Goal: Task Accomplishment & Management: Complete application form

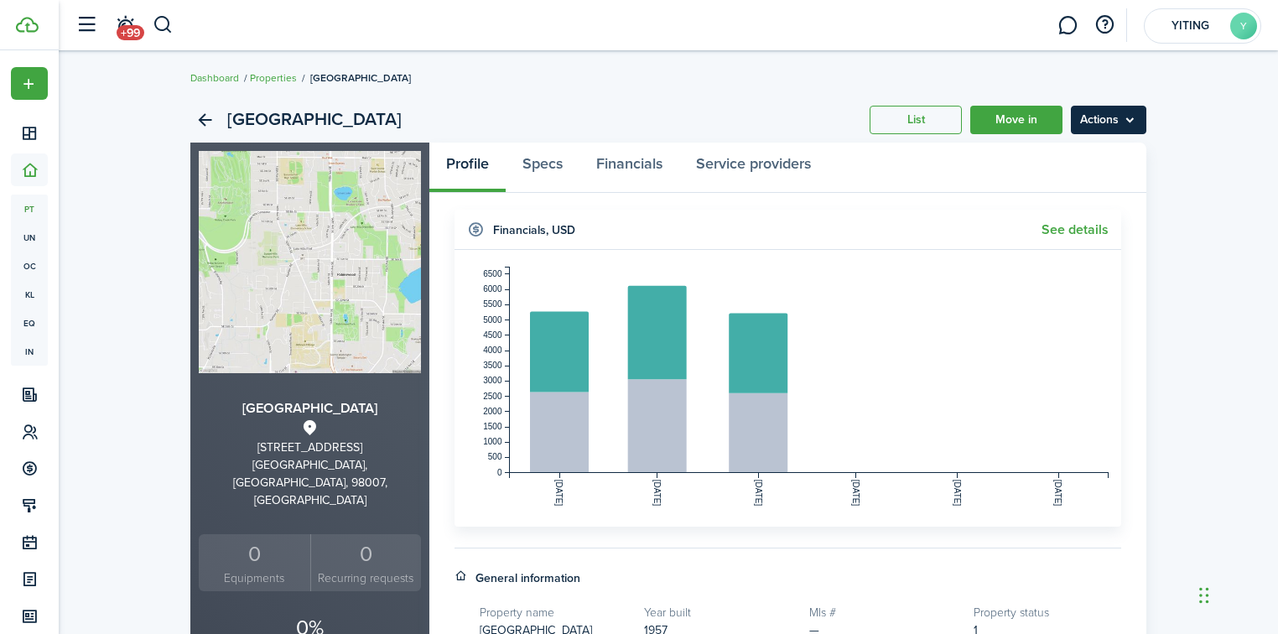
click at [1102, 120] on menu-btn "Actions" at bounding box center [1108, 120] width 75 height 29
click at [921, 141] on div "[GEOGRAPHIC_DATA] List Move in Actions" at bounding box center [668, 119] width 956 height 45
click at [920, 107] on link "List" at bounding box center [915, 120] width 92 height 29
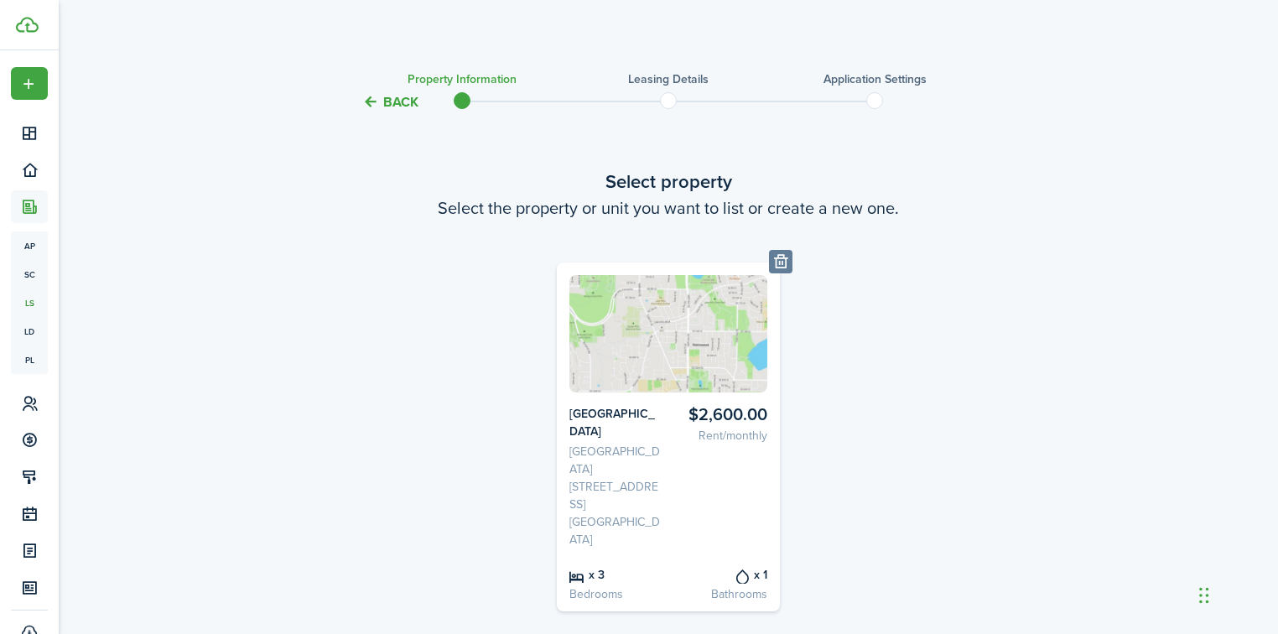
click at [624, 375] on img at bounding box center [668, 333] width 199 height 117
click at [620, 369] on img at bounding box center [668, 333] width 199 height 117
click at [368, 105] on button "Back" at bounding box center [390, 102] width 56 height 18
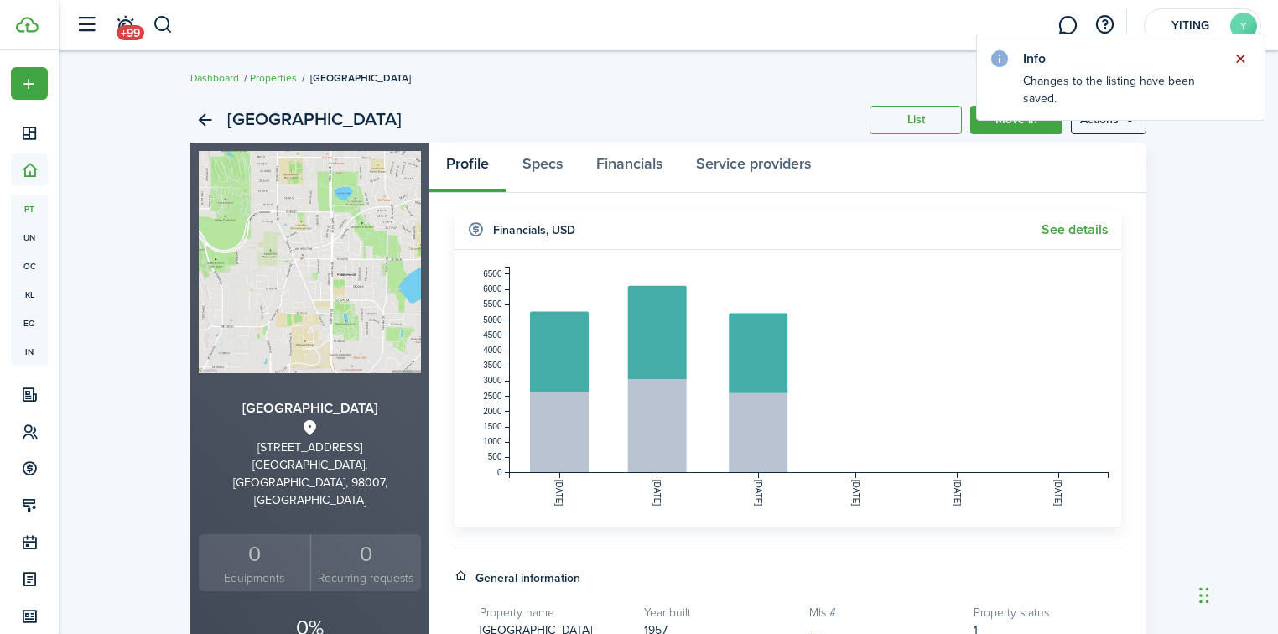
click at [1241, 60] on button "Close notify" at bounding box center [1239, 58] width 23 height 23
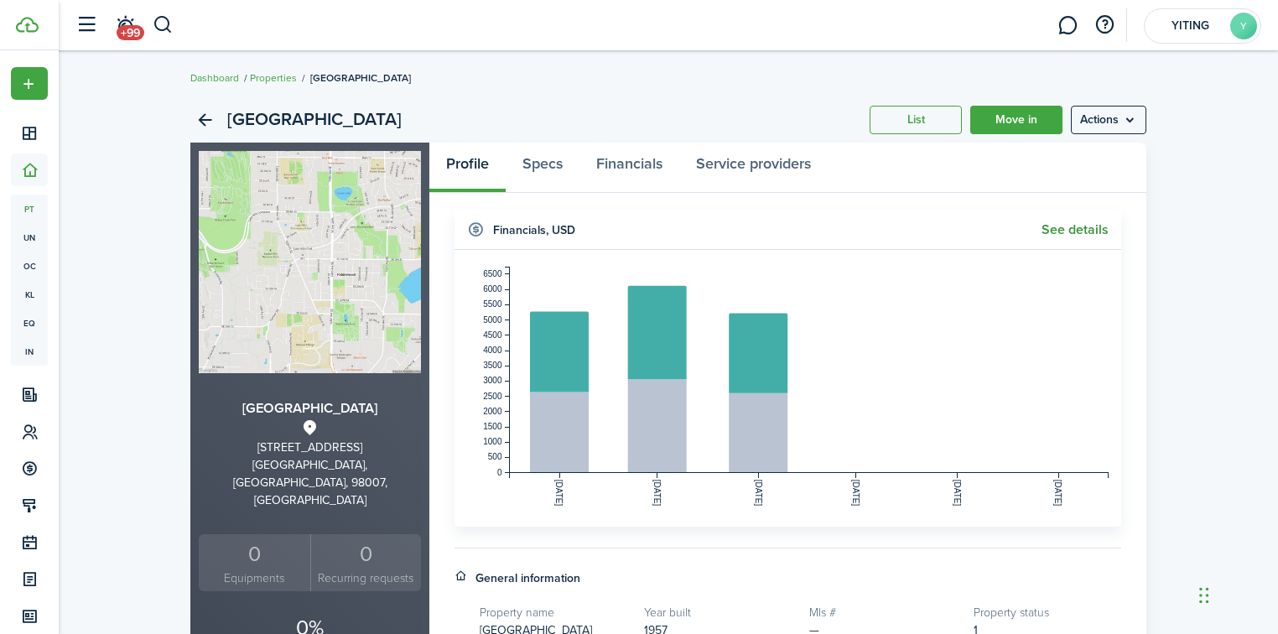
click at [1063, 228] on link "See details" at bounding box center [1074, 229] width 67 height 15
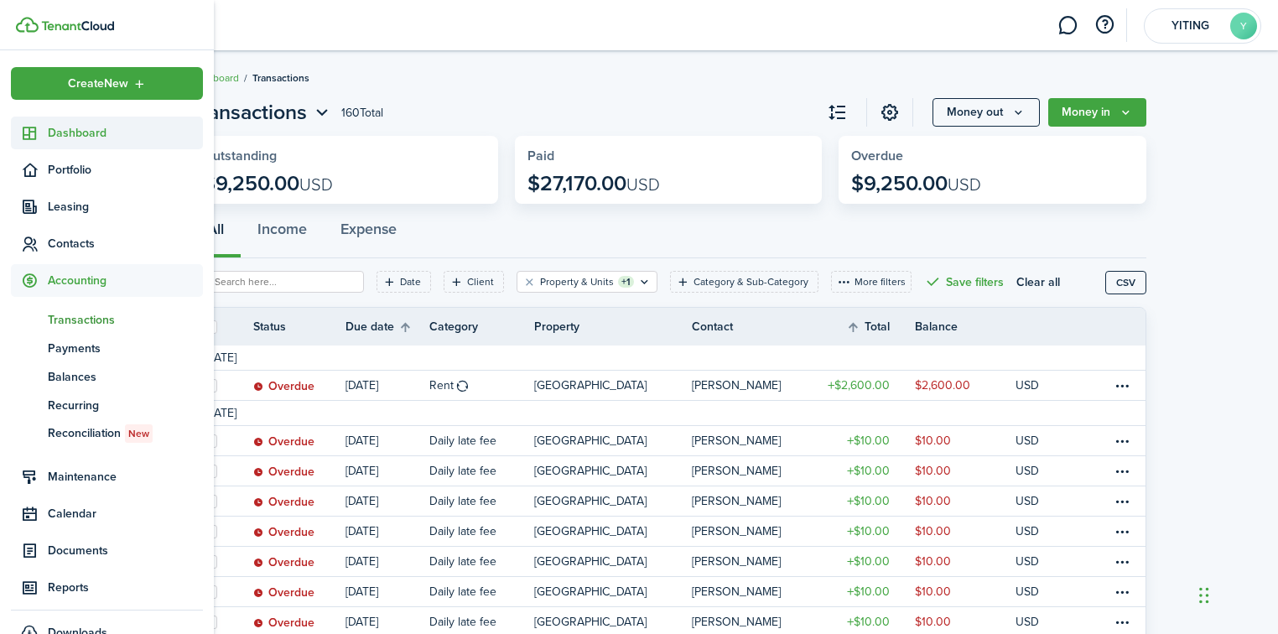
click at [119, 131] on span "Dashboard" at bounding box center [125, 133] width 155 height 18
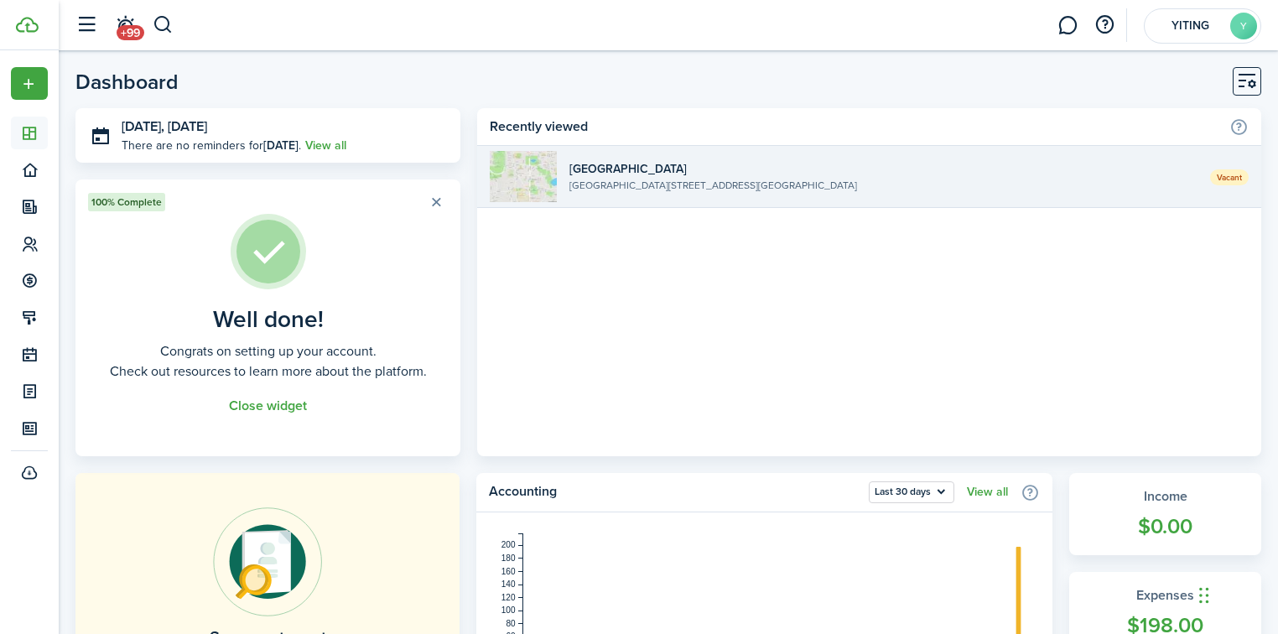
click at [925, 169] on widget-list-item-title "[GEOGRAPHIC_DATA]" at bounding box center [883, 169] width 628 height 18
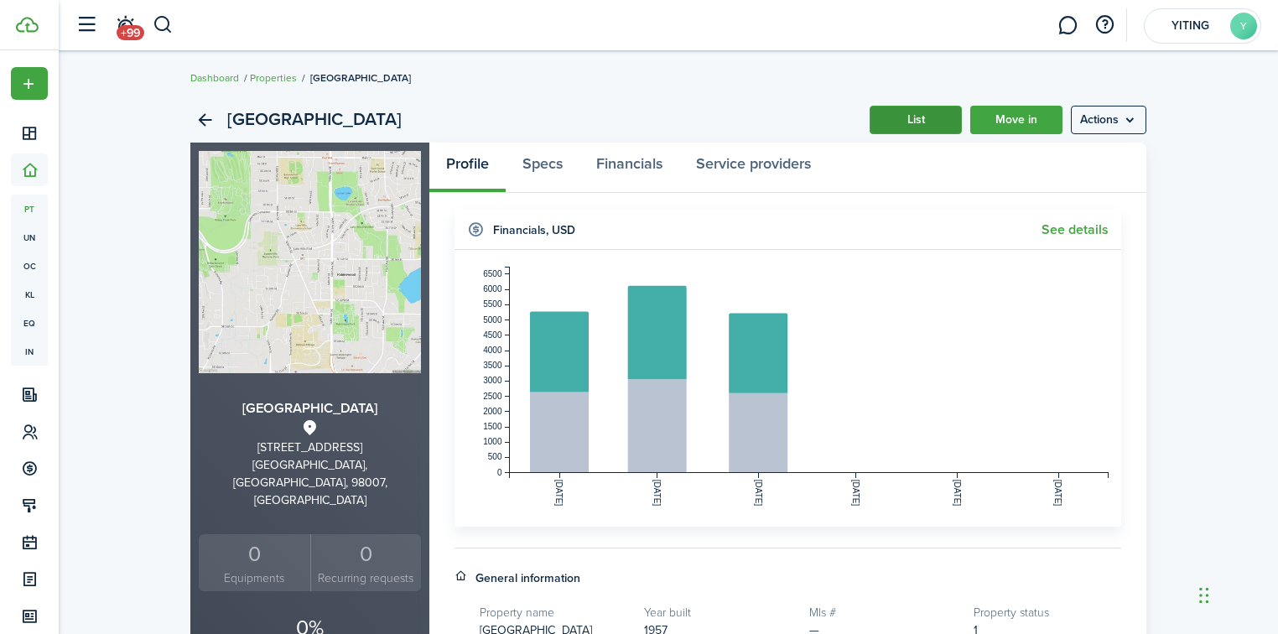
click at [881, 114] on link "List" at bounding box center [915, 120] width 92 height 29
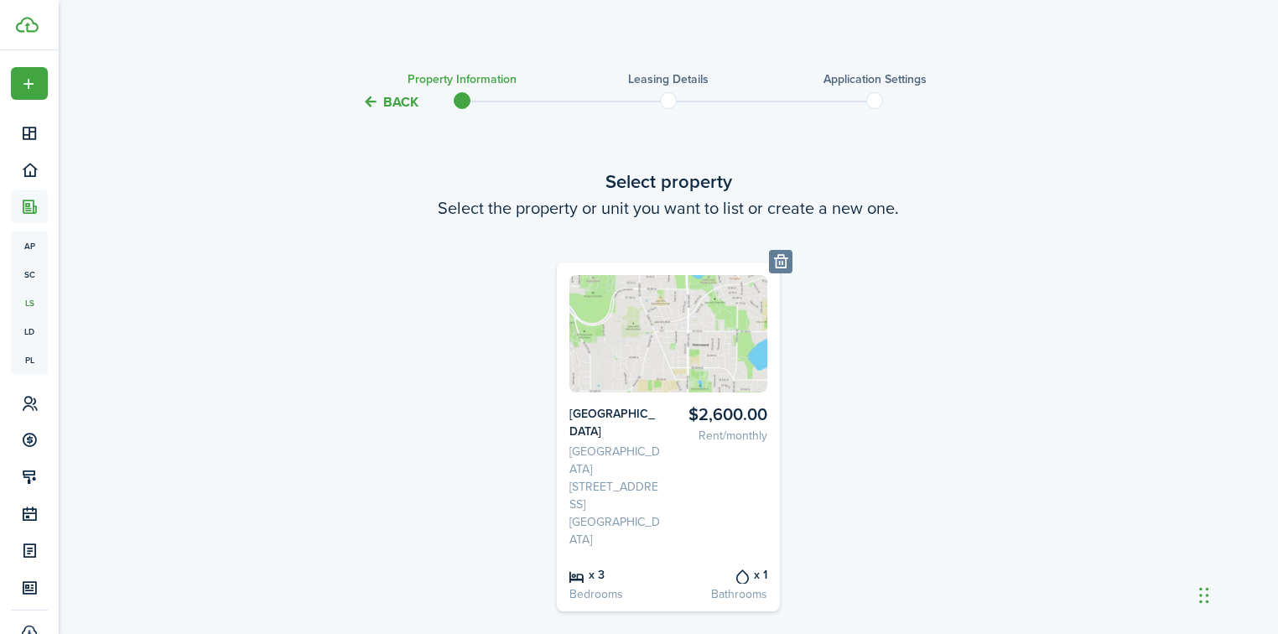
click at [672, 101] on span at bounding box center [668, 100] width 25 height 25
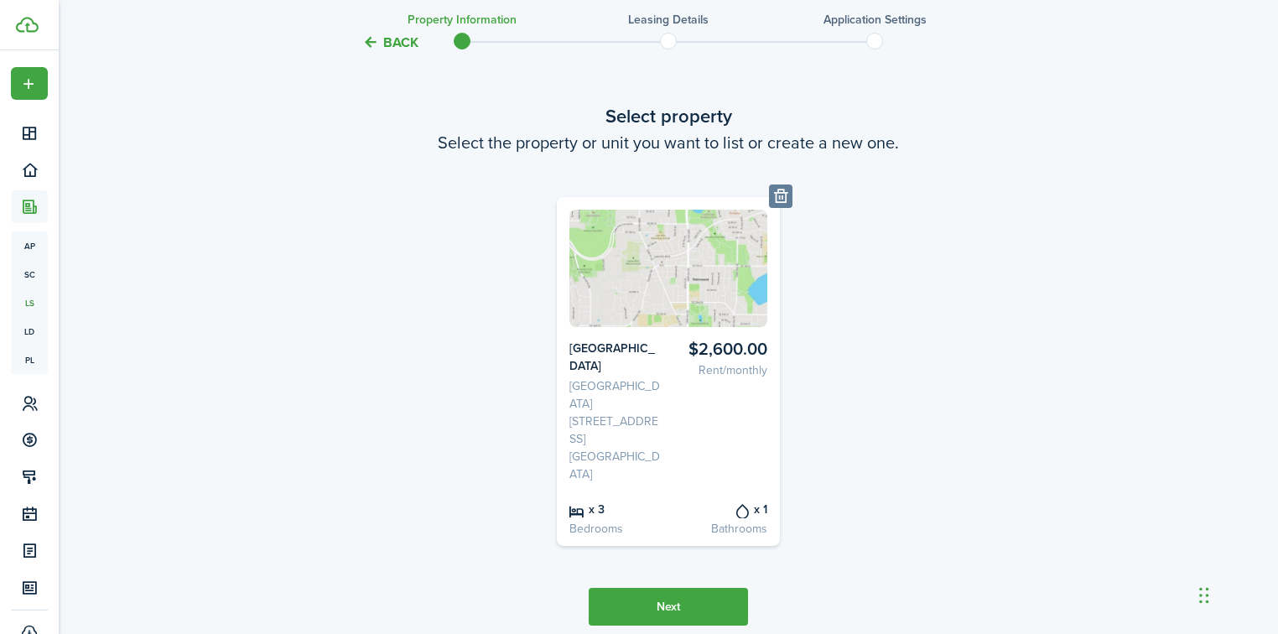
click at [705, 588] on button "Next" at bounding box center [668, 607] width 159 height 38
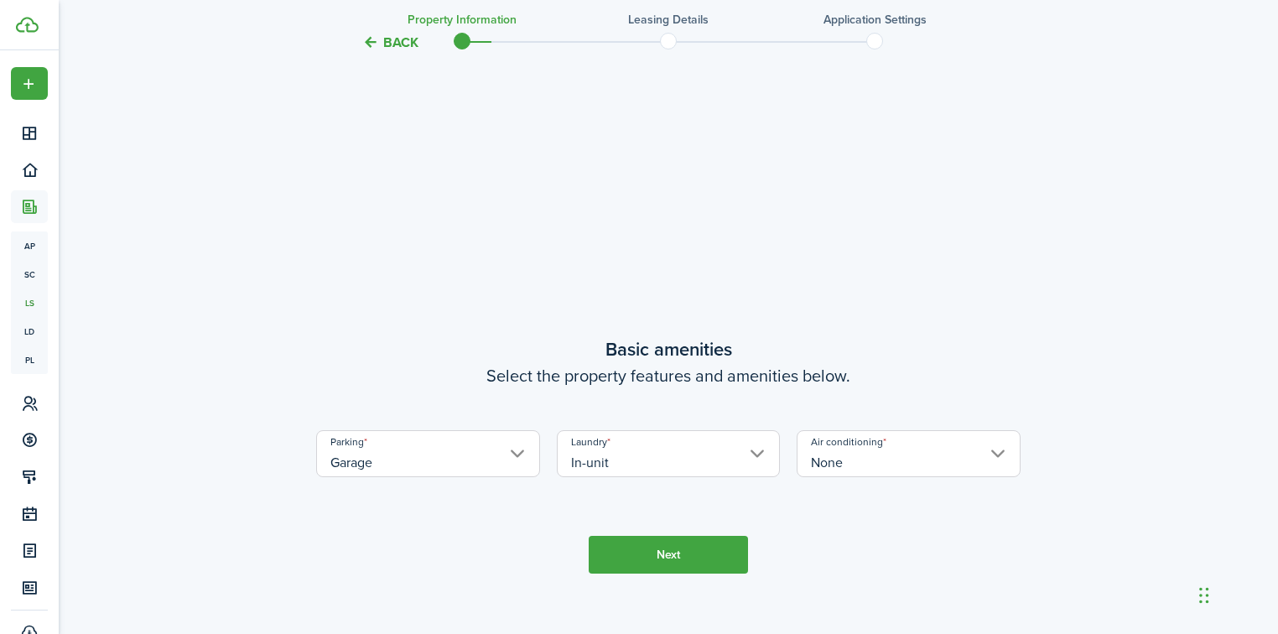
scroll to position [587, 0]
click at [699, 536] on button "Next" at bounding box center [668, 555] width 159 height 38
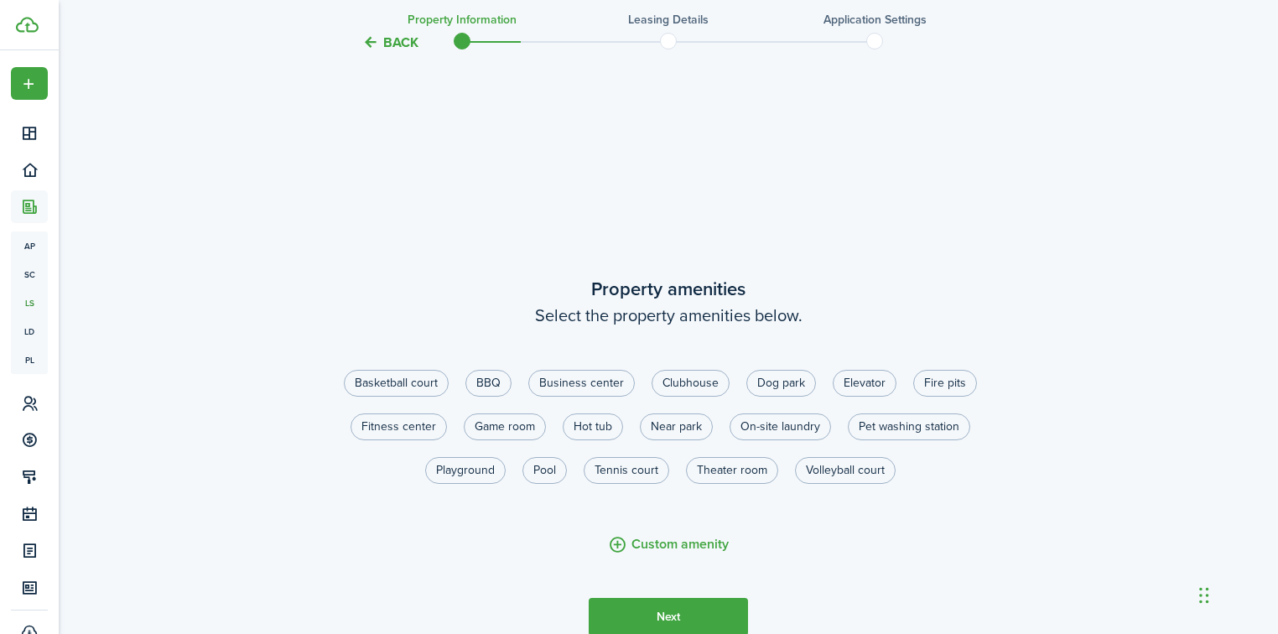
scroll to position [1221, 0]
click at [698, 597] on button "Next" at bounding box center [668, 616] width 159 height 38
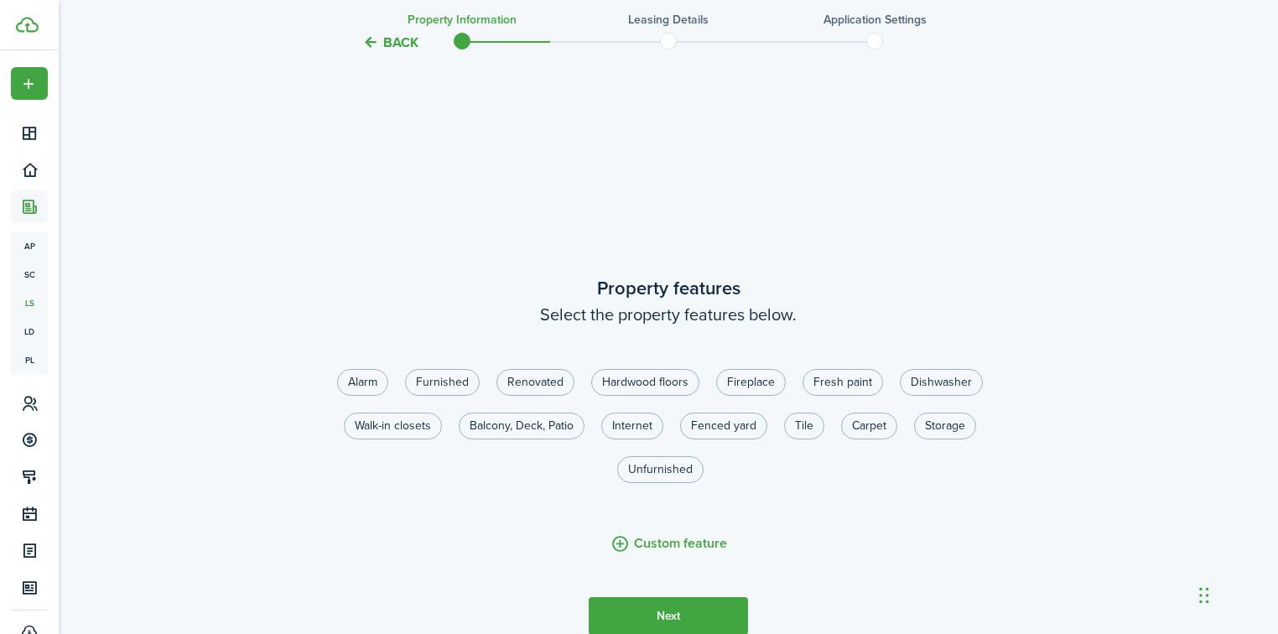
click at [698, 597] on button "Next" at bounding box center [668, 616] width 159 height 38
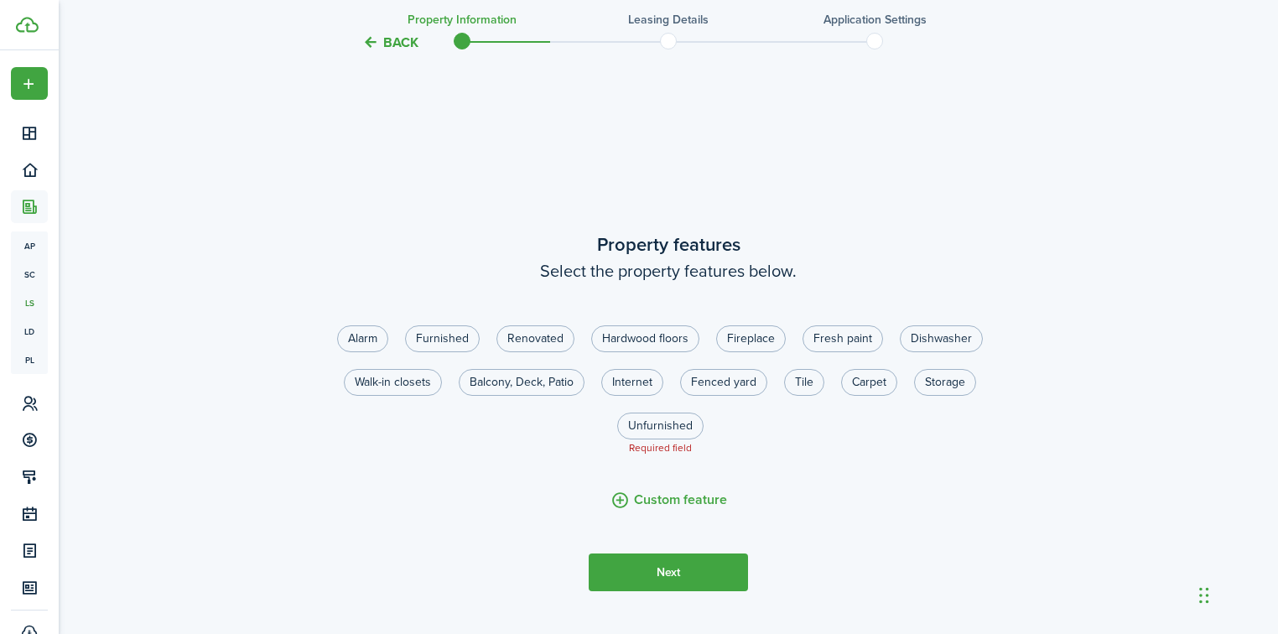
scroll to position [1901, 0]
click at [637, 409] on label "Unfurnished" at bounding box center [660, 422] width 86 height 27
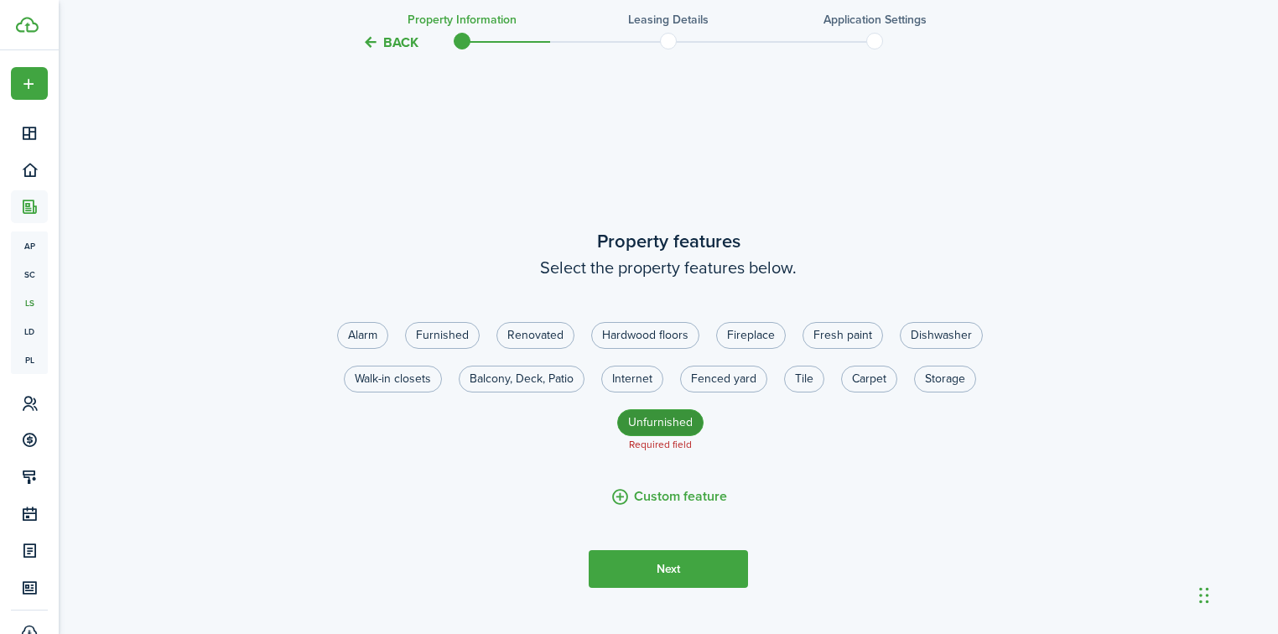
radio input "true"
click at [699, 550] on button "Next" at bounding box center [668, 569] width 159 height 38
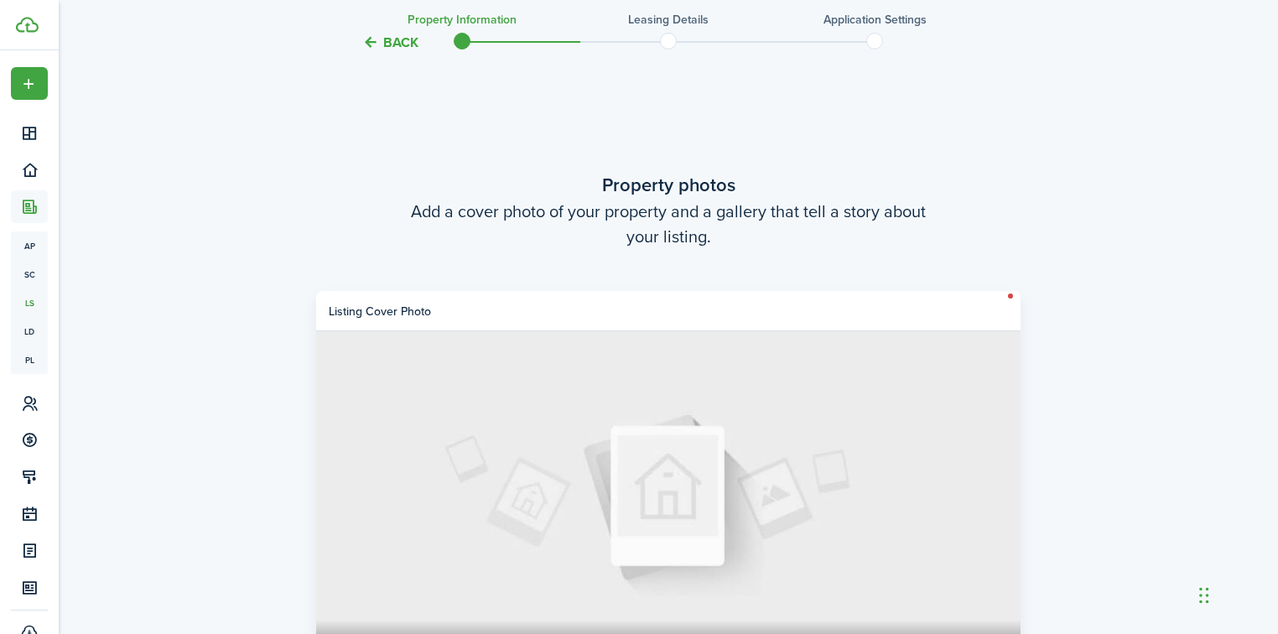
scroll to position [2748, 0]
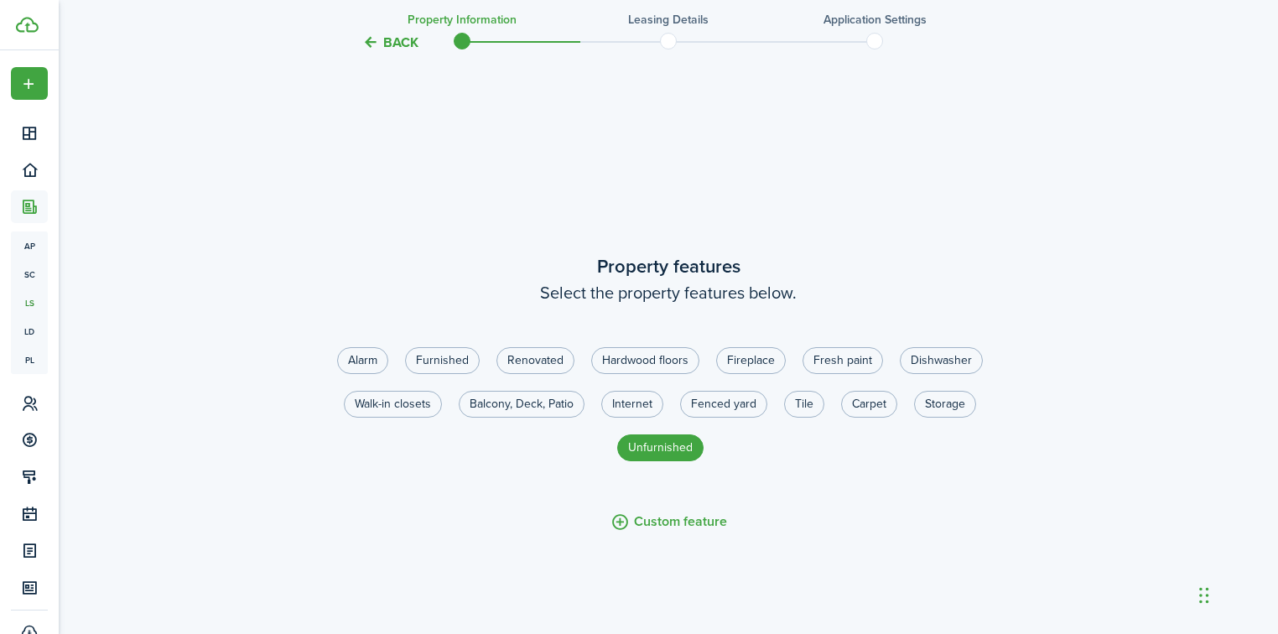
click at [402, 34] on button "Back" at bounding box center [390, 43] width 56 height 18
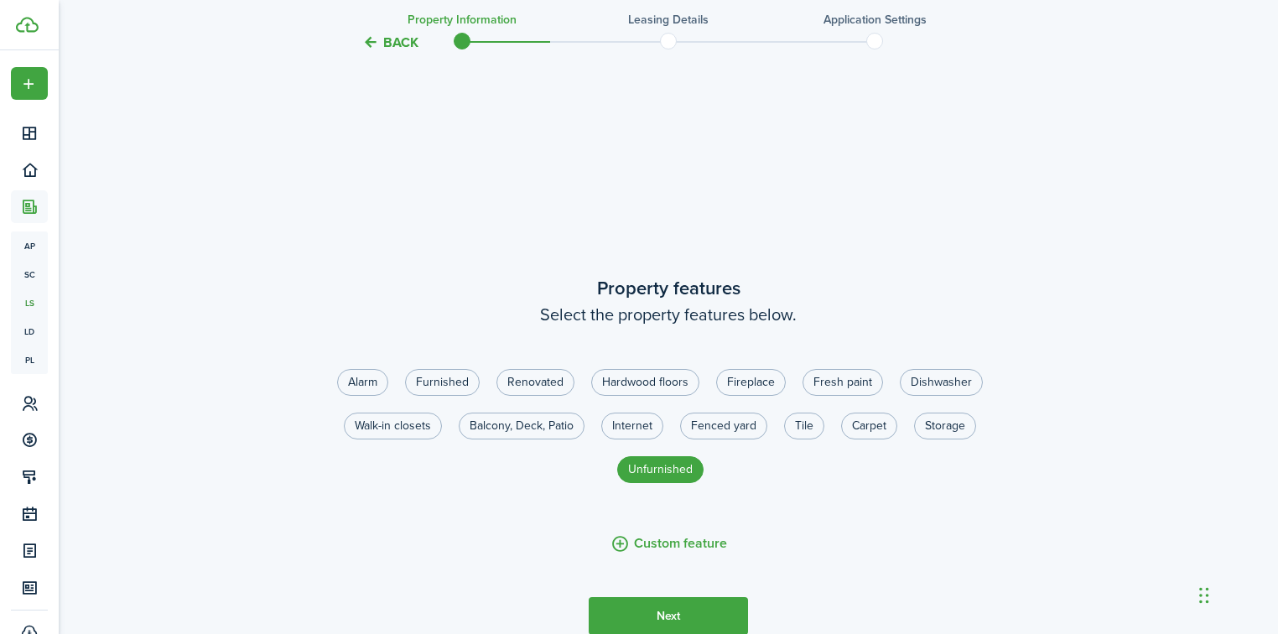
click at [402, 34] on button "Back" at bounding box center [390, 43] width 56 height 18
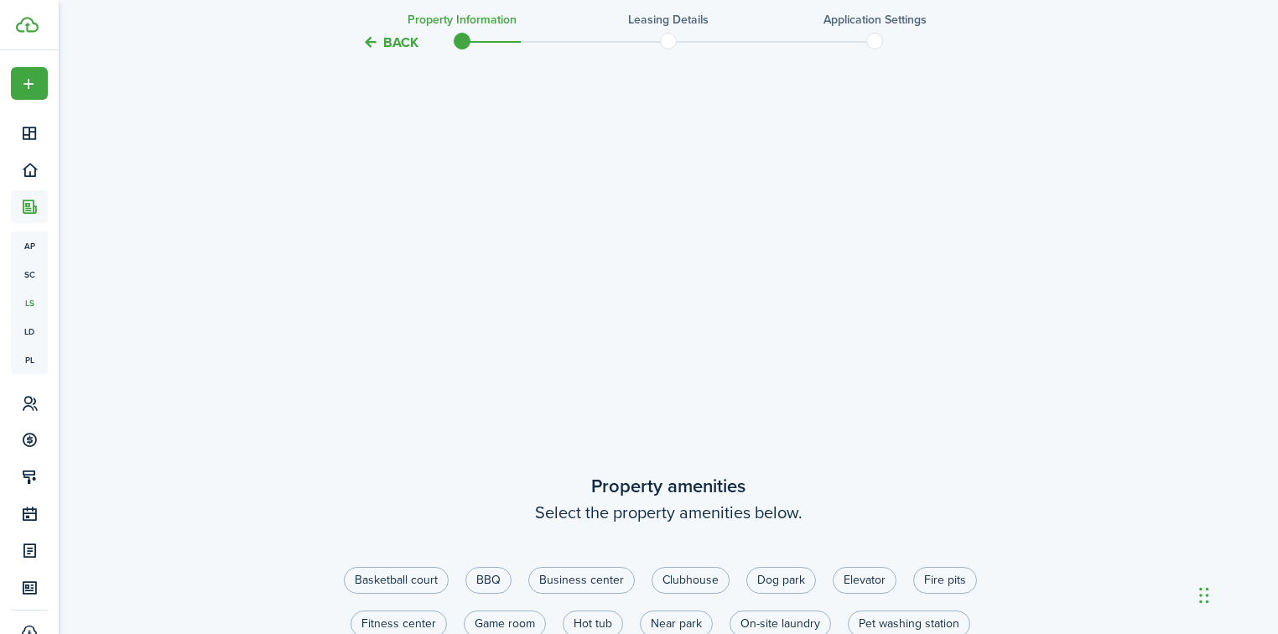
click at [402, 34] on button "Back" at bounding box center [390, 43] width 56 height 18
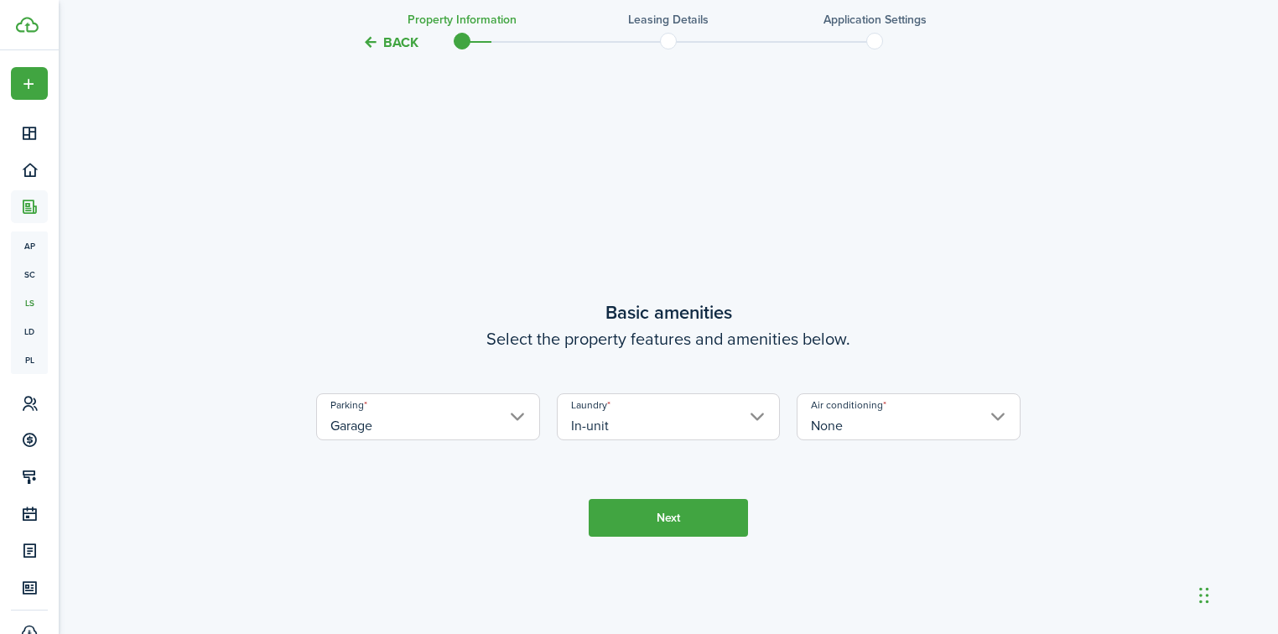
scroll to position [65, 0]
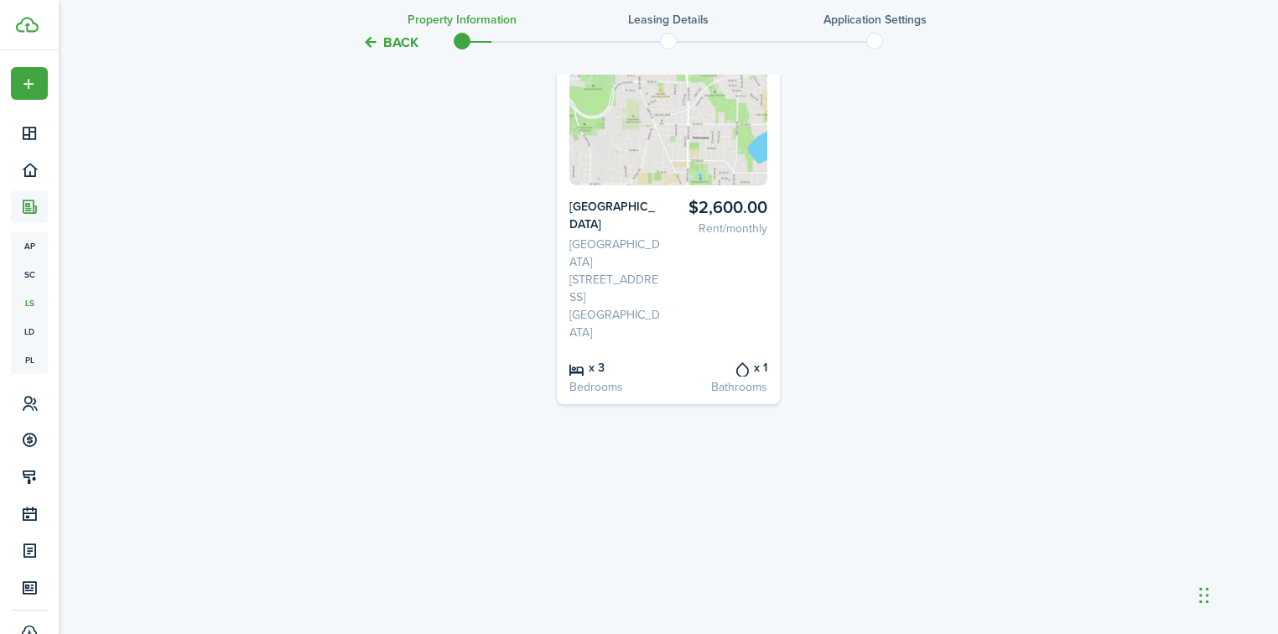
click at [402, 34] on button "Back" at bounding box center [390, 43] width 56 height 18
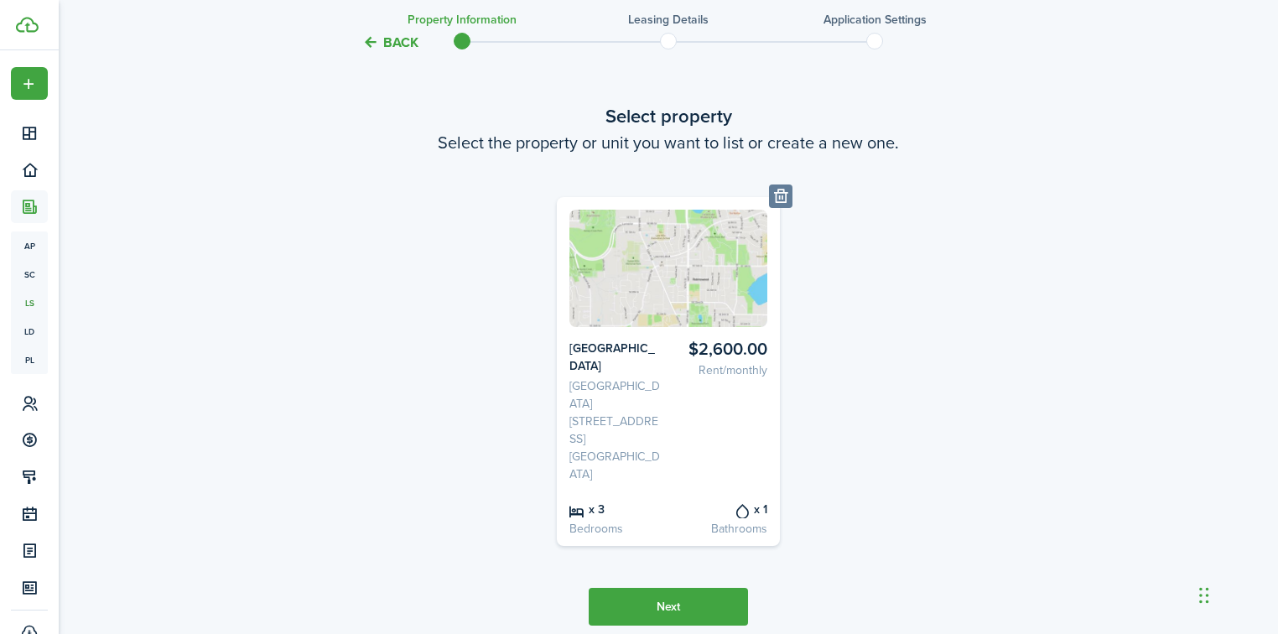
scroll to position [0, 0]
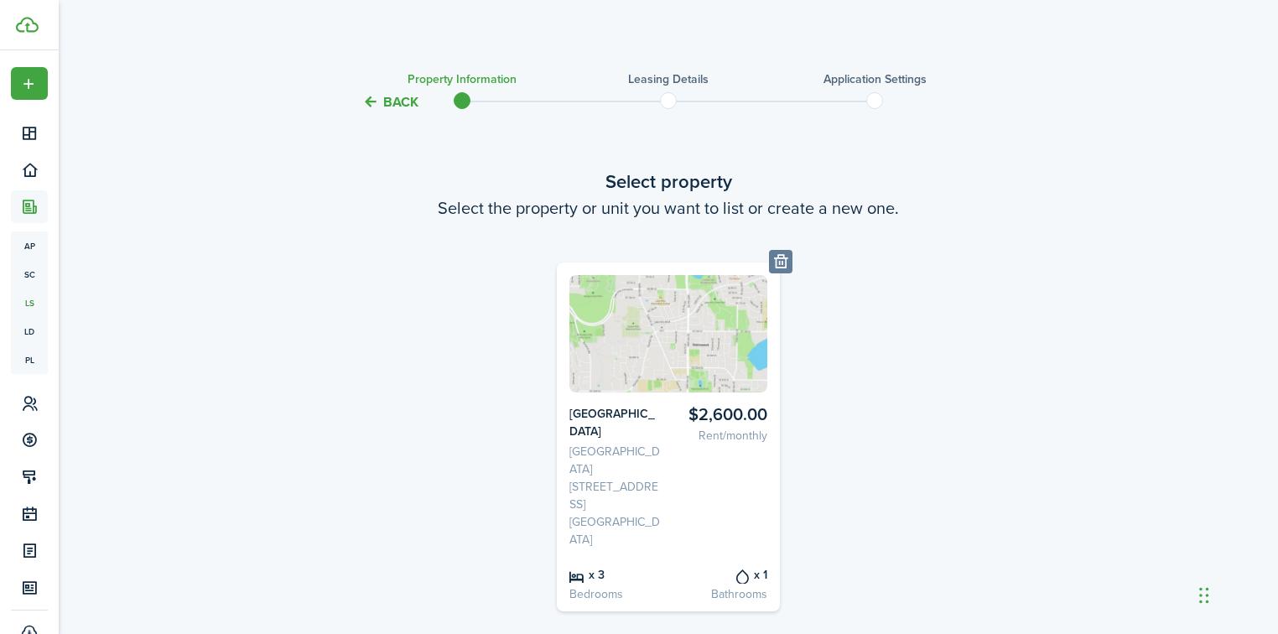
click at [402, 34] on dashboard-content "Back Property information Leasing details Application settings Select property …" at bounding box center [668, 385] width 1219 height 770
click at [383, 96] on button "Back" at bounding box center [390, 102] width 56 height 18
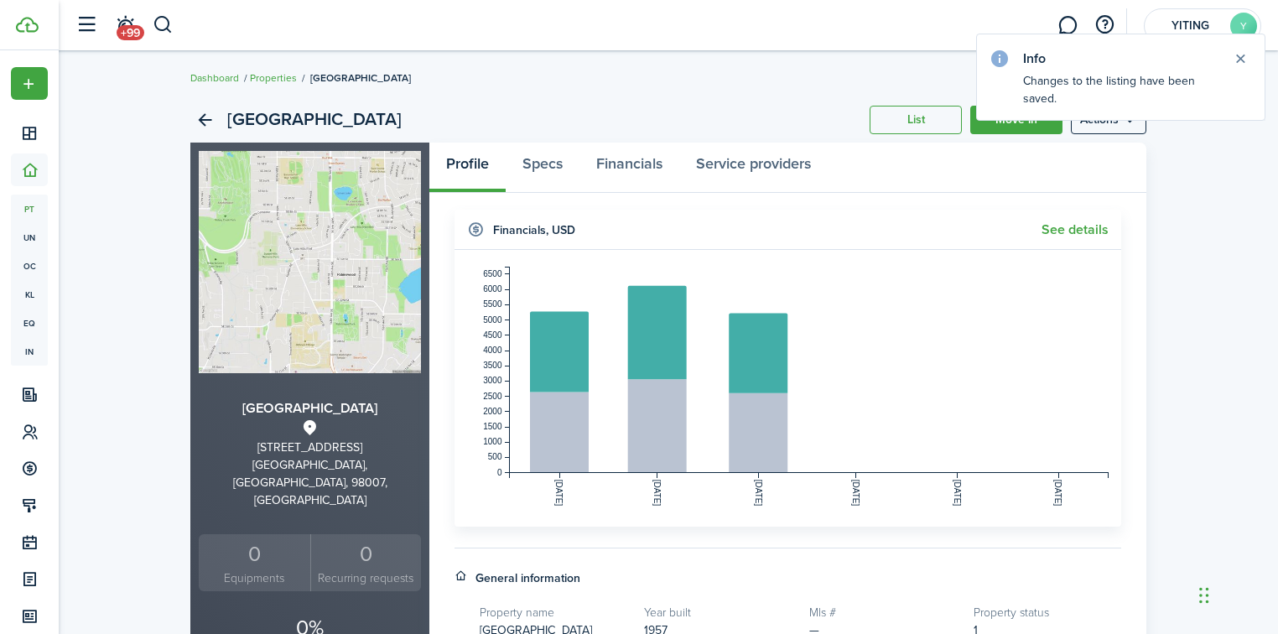
click at [1254, 58] on header "Info" at bounding box center [1121, 52] width 288 height 36
click at [1248, 54] on button "Close notify" at bounding box center [1239, 58] width 23 height 23
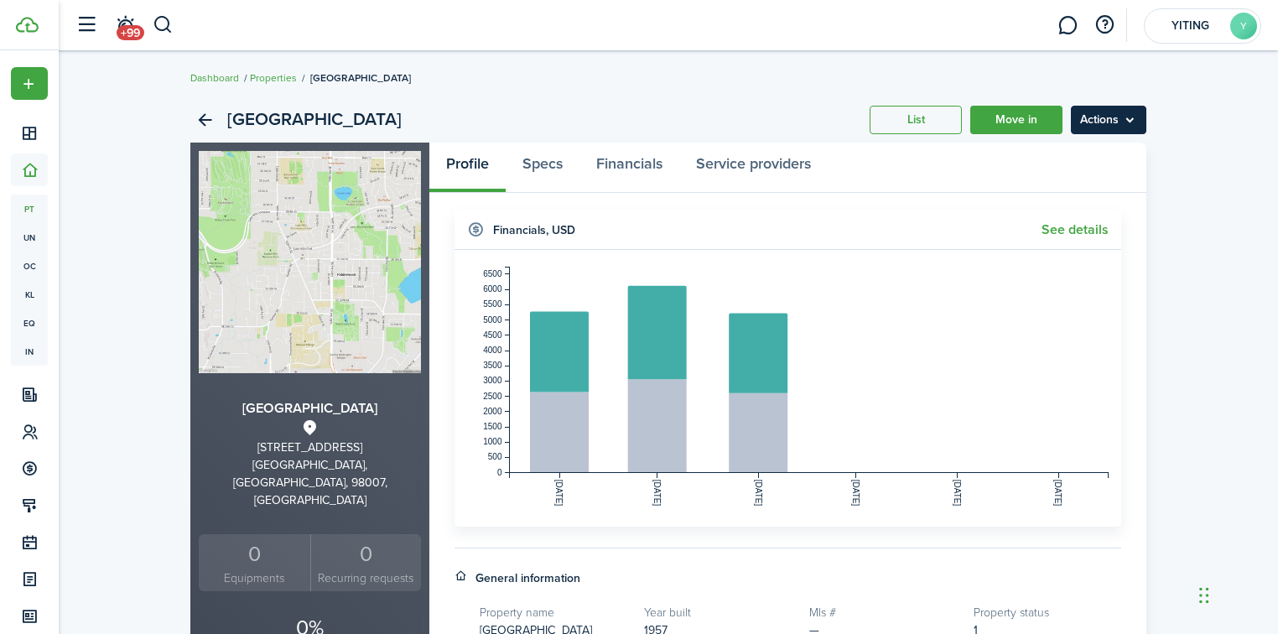
click at [1140, 124] on menu-btn "Actions" at bounding box center [1108, 120] width 75 height 29
click at [1094, 120] on menu-btn "Actions" at bounding box center [1108, 120] width 75 height 29
click at [280, 68] on ul "Dashboard Properties [GEOGRAPHIC_DATA]" at bounding box center [300, 78] width 220 height 22
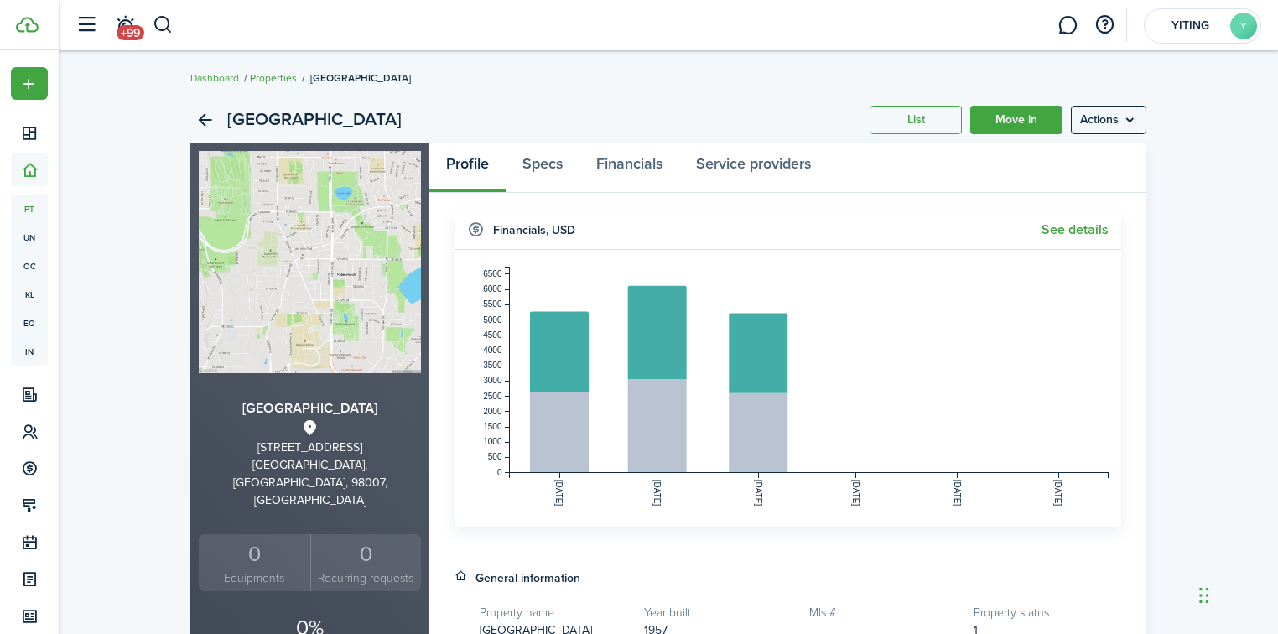
click at [280, 75] on link "Properties" at bounding box center [273, 77] width 47 height 15
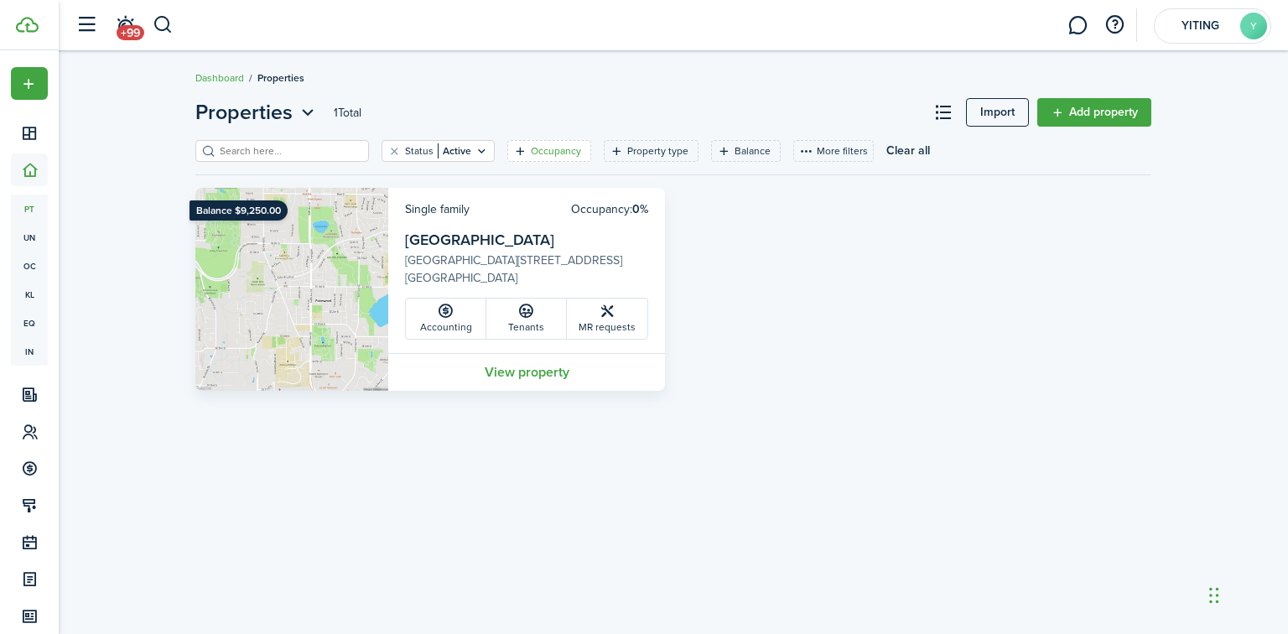
click at [547, 148] on filter-tag-label "Occupancy" at bounding box center [556, 150] width 50 height 15
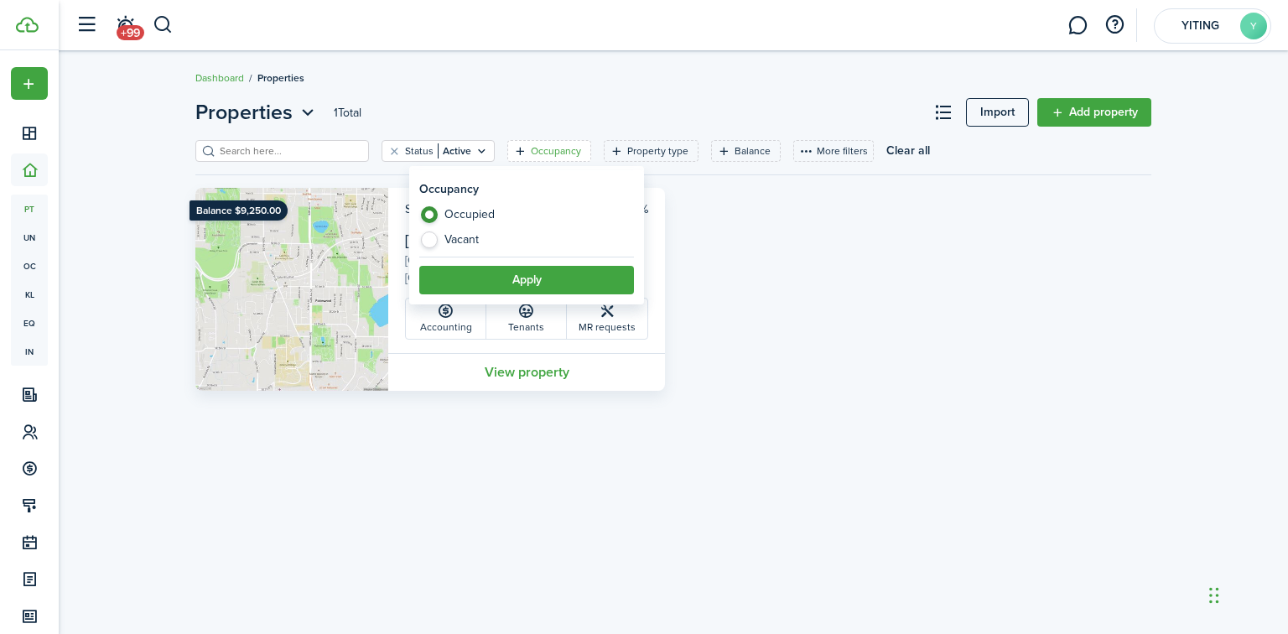
click at [466, 211] on label "Occupied" at bounding box center [526, 218] width 215 height 25
click at [552, 276] on button "Apply" at bounding box center [526, 280] width 215 height 29
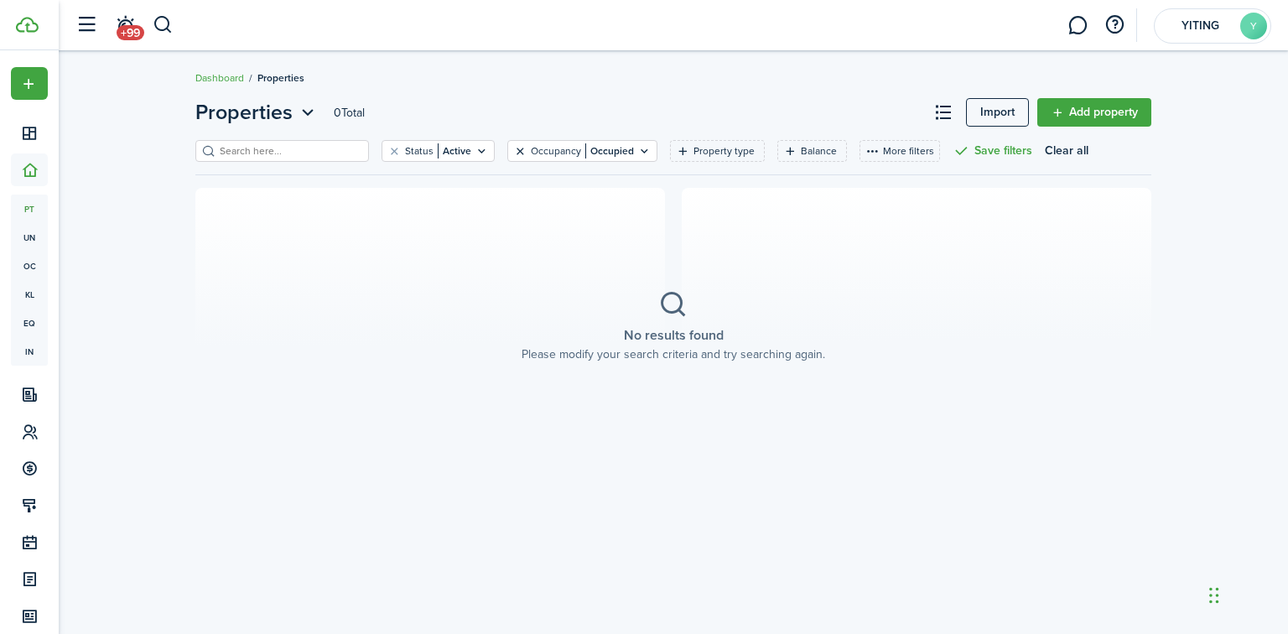
click at [513, 148] on button "Clear filter" at bounding box center [520, 150] width 14 height 13
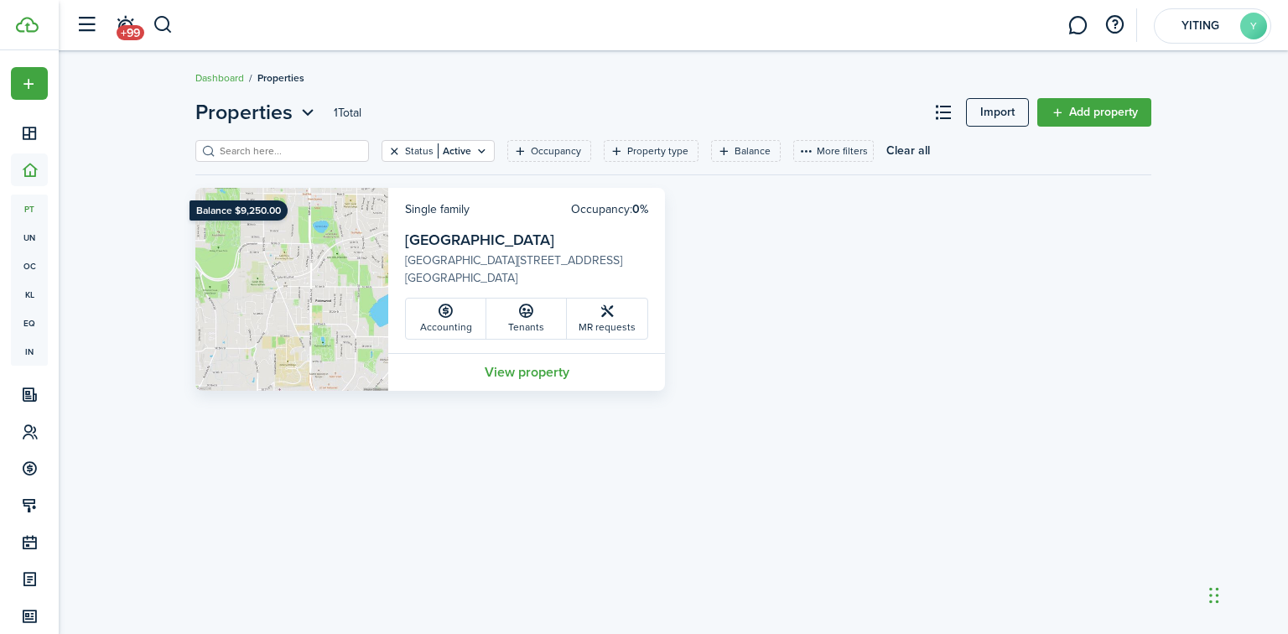
click at [387, 149] on button "Clear filter" at bounding box center [394, 150] width 14 height 13
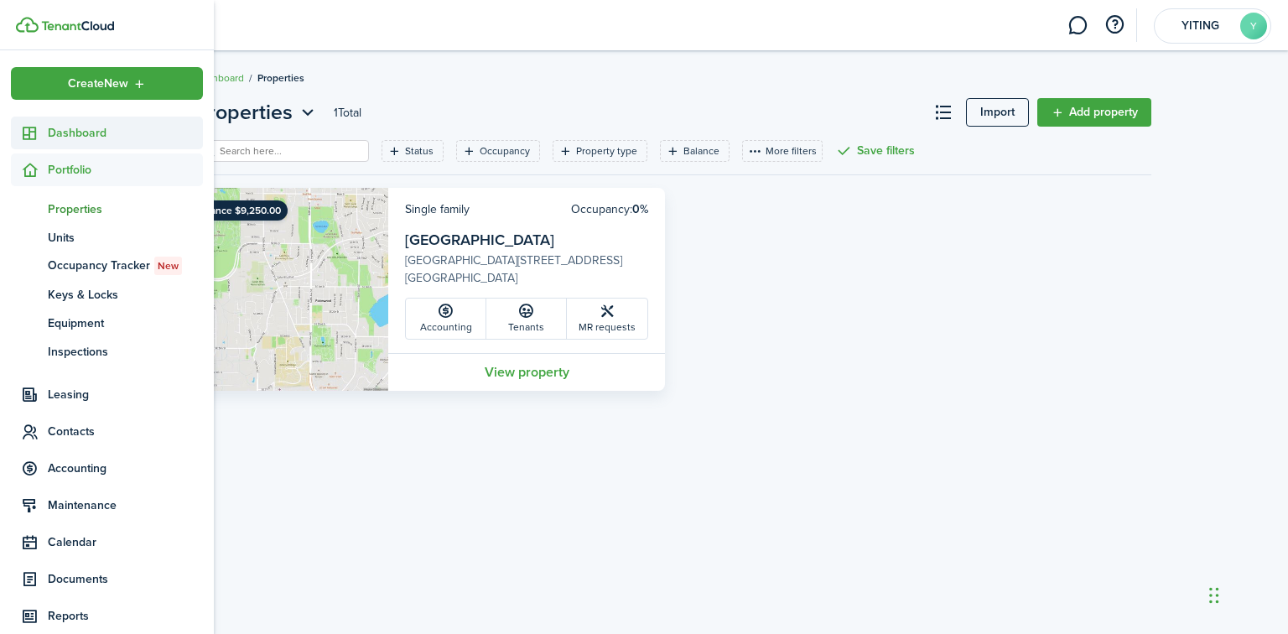
click at [92, 131] on span "Dashboard" at bounding box center [125, 133] width 155 height 18
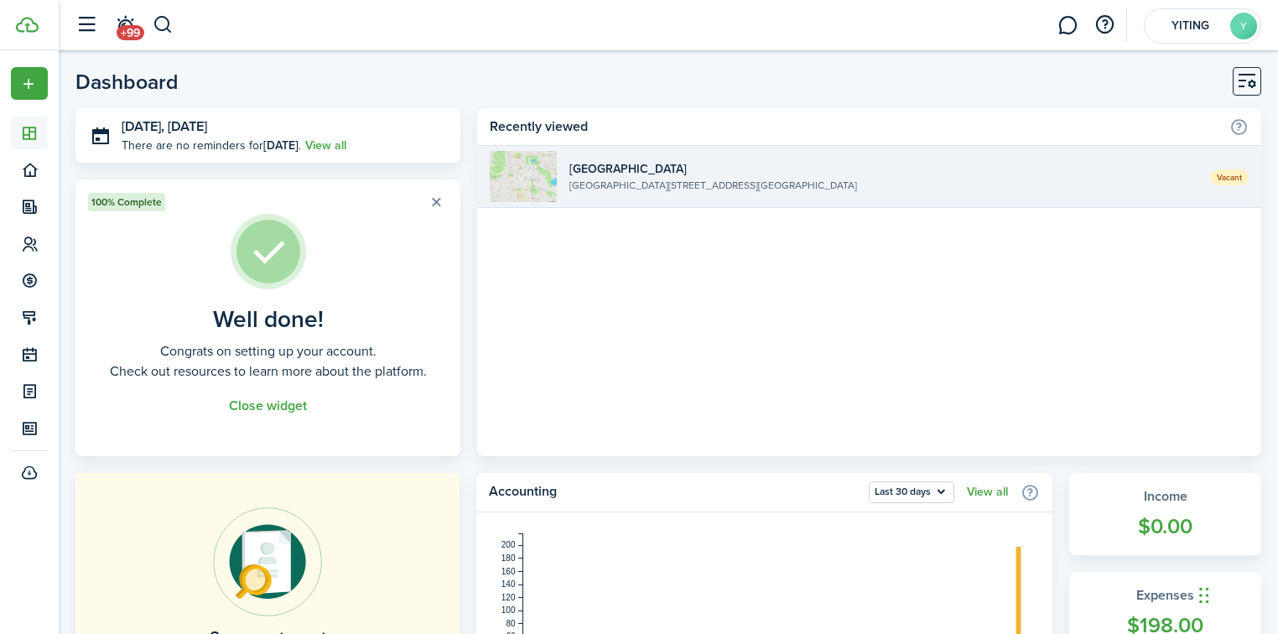
click at [1206, 183] on link "Vacant [GEOGRAPHIC_DATA] [GEOGRAPHIC_DATA][STREET_ADDRESS][GEOGRAPHIC_DATA]" at bounding box center [869, 177] width 784 height 62
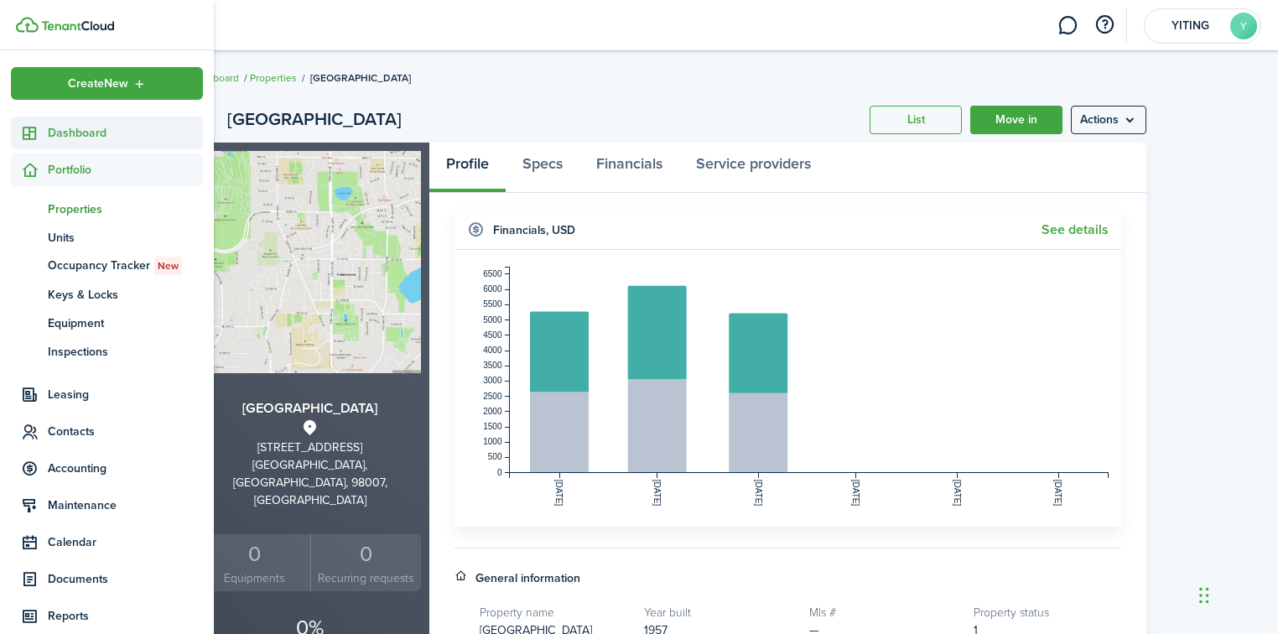
click at [95, 129] on span "Dashboard" at bounding box center [125, 133] width 155 height 18
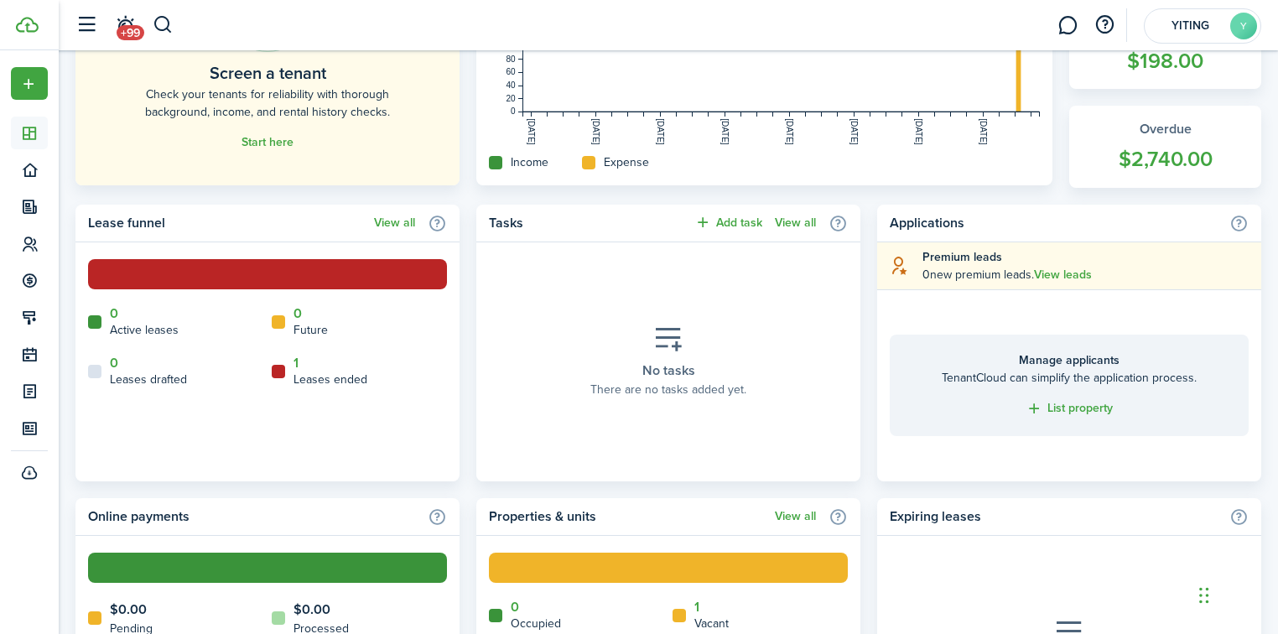
scroll to position [805, 0]
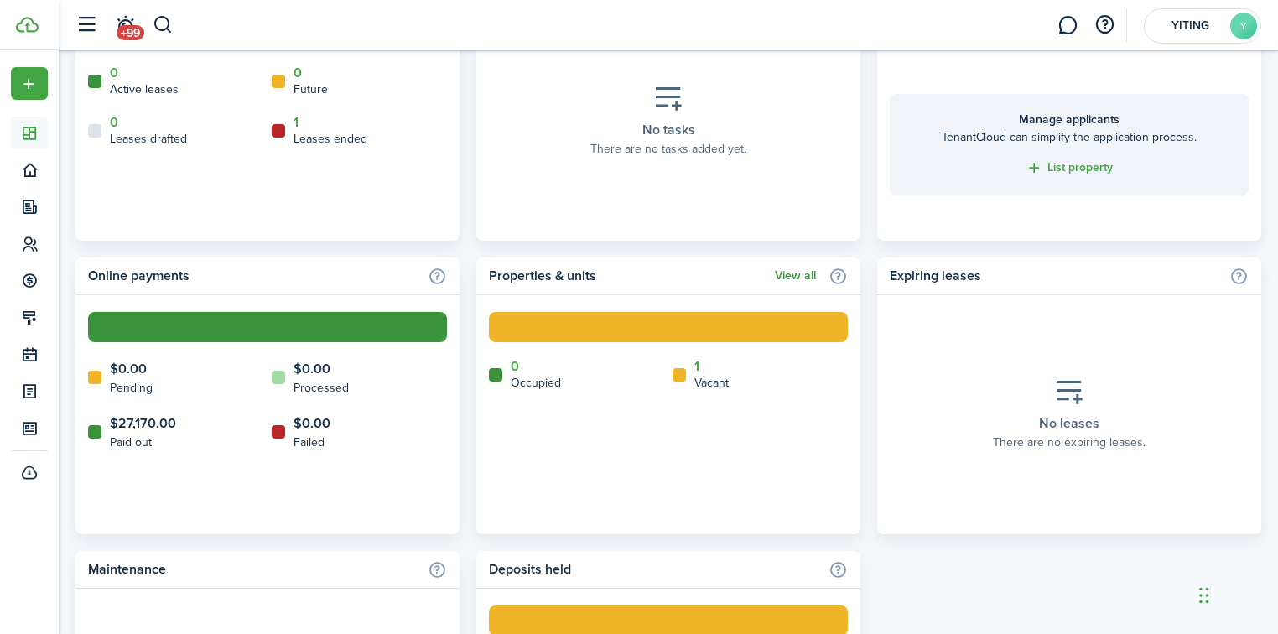
click at [781, 273] on link "View all" at bounding box center [795, 275] width 41 height 13
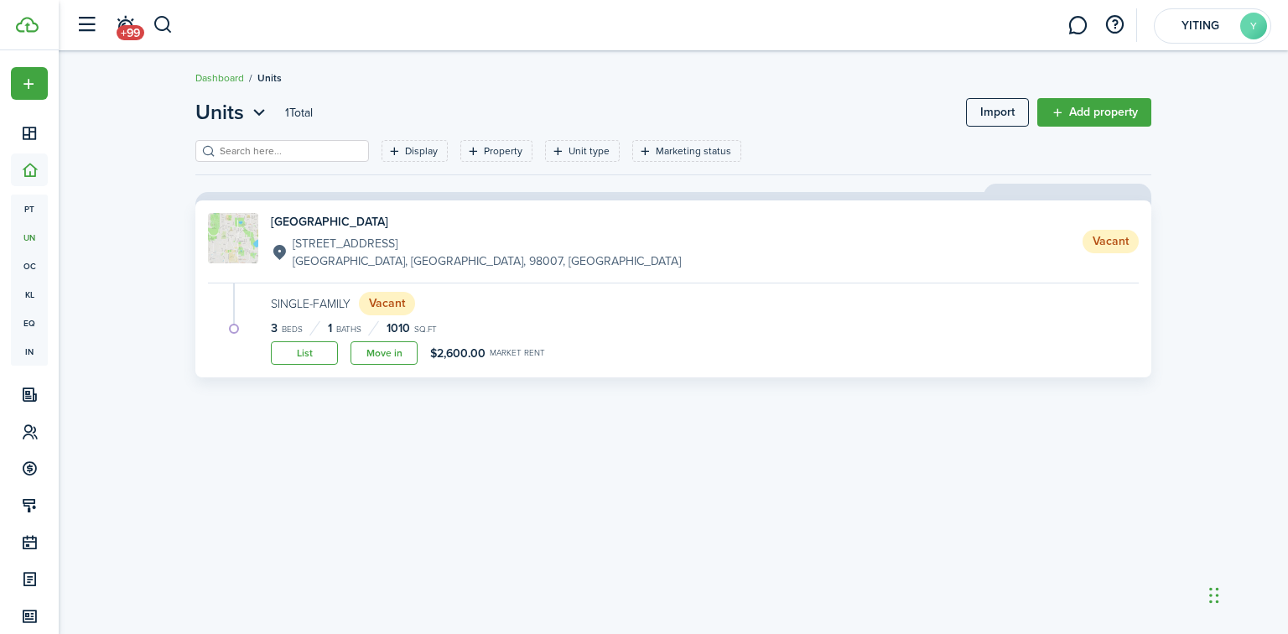
click at [667, 567] on div "Units 1 Total Import Add property Display Property Unit type Marketing status S…" at bounding box center [673, 342] width 973 height 490
click at [388, 309] on status "Vacant" at bounding box center [387, 303] width 56 height 23
click at [1118, 240] on status "Vacant" at bounding box center [1110, 241] width 56 height 23
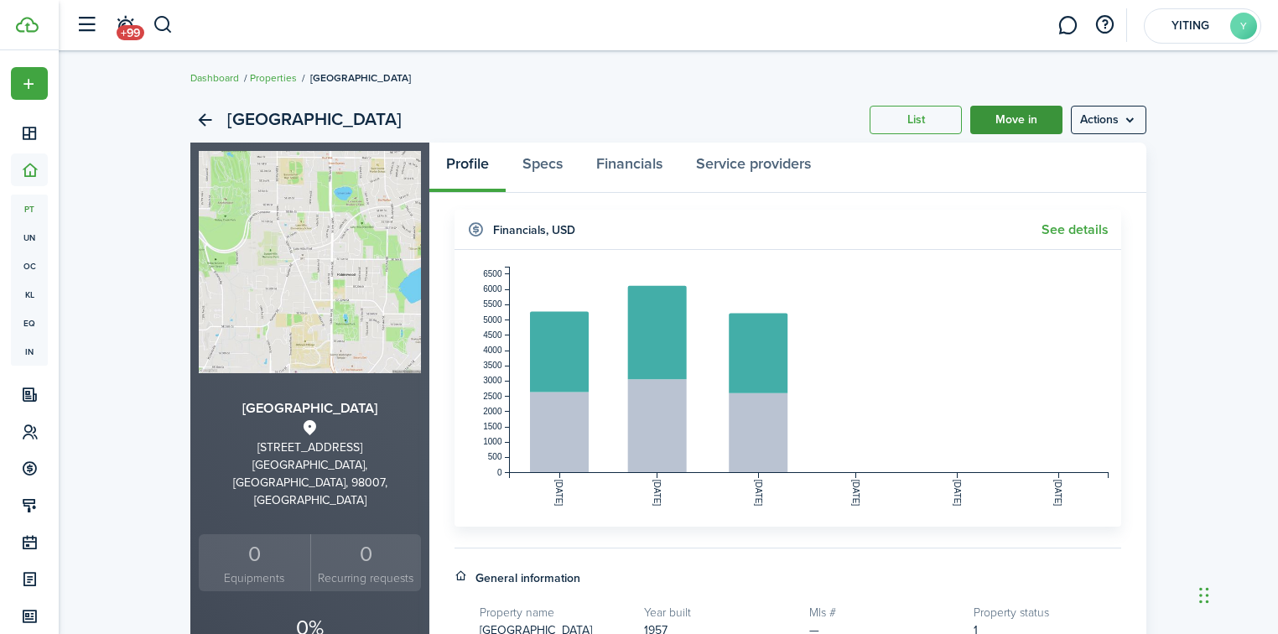
click at [1023, 106] on link "Move in" at bounding box center [1016, 120] width 92 height 29
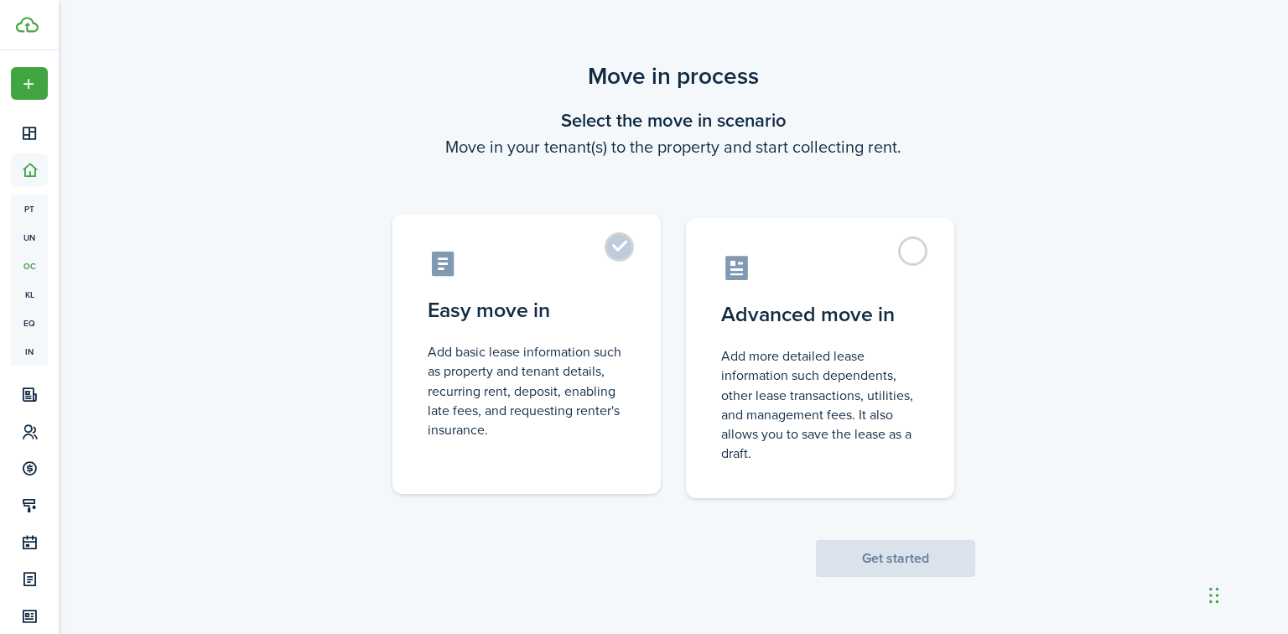
click at [634, 248] on label "Easy move in Add basic lease information such as property and tenant details, r…" at bounding box center [526, 354] width 268 height 280
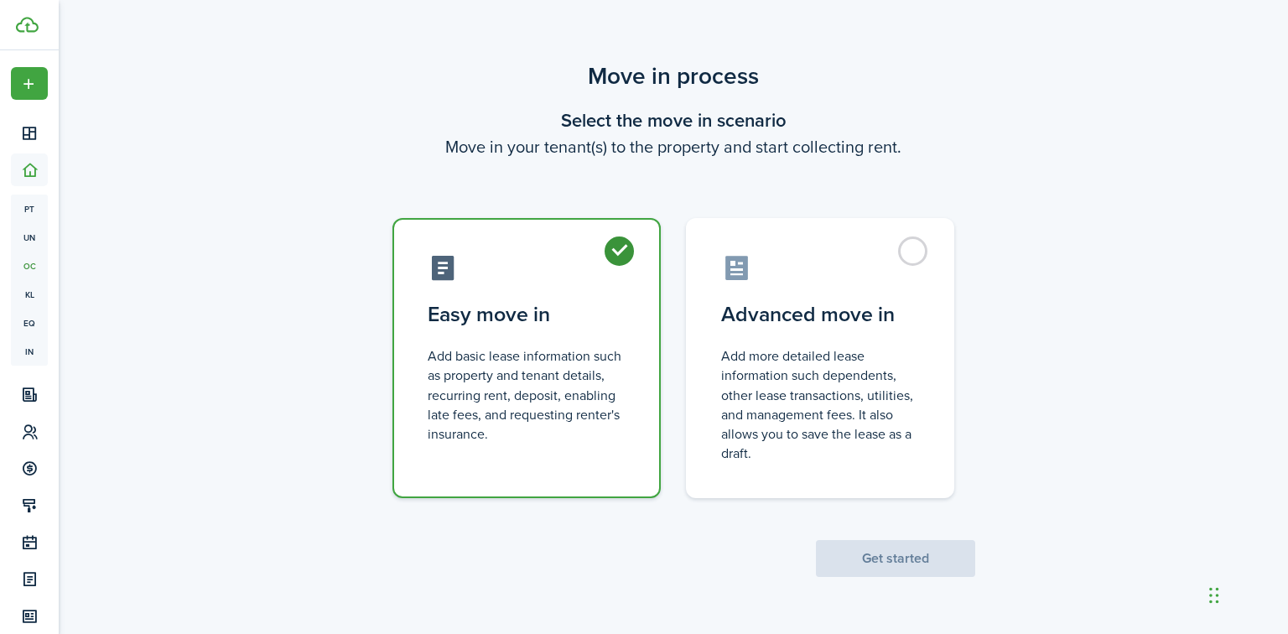
radio input "true"
click at [875, 549] on button "Get started" at bounding box center [895, 558] width 159 height 37
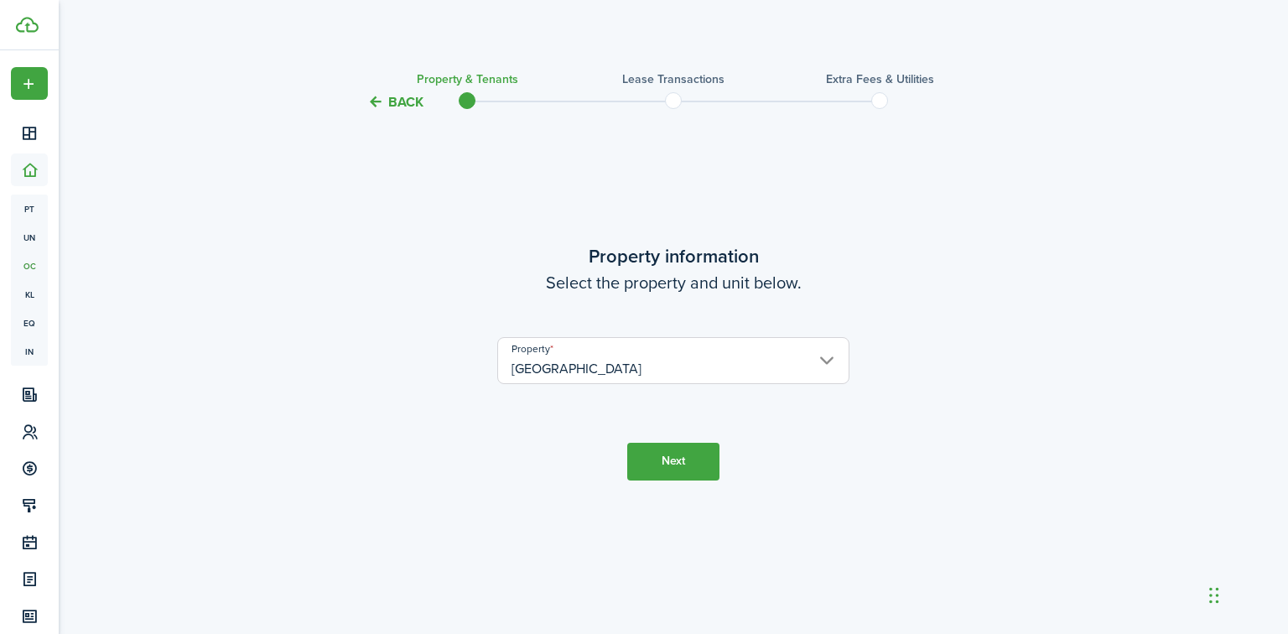
click at [701, 469] on button "Next" at bounding box center [673, 462] width 92 height 38
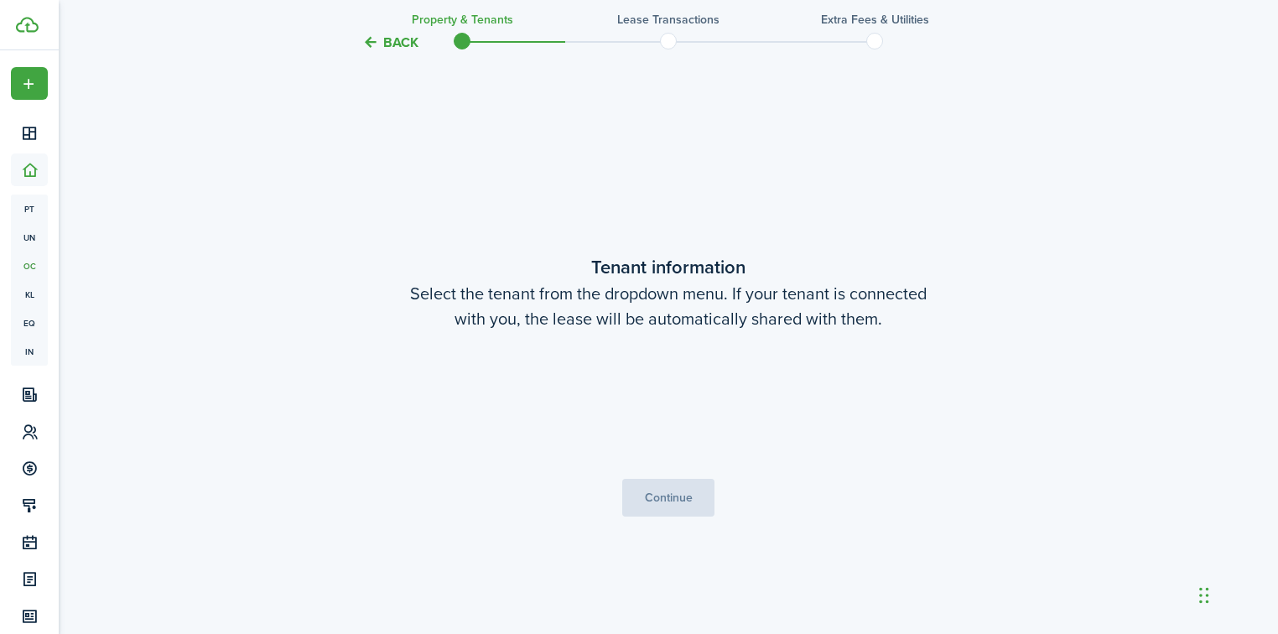
scroll to position [521, 0]
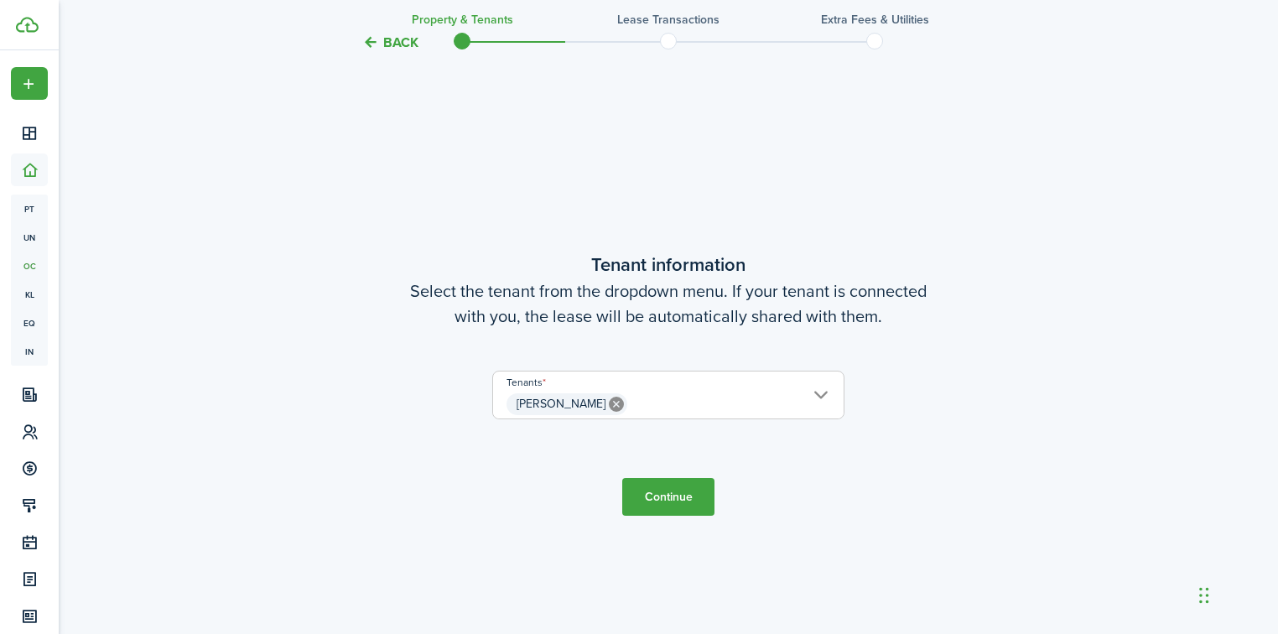
click at [689, 495] on button "Continue" at bounding box center [668, 497] width 92 height 38
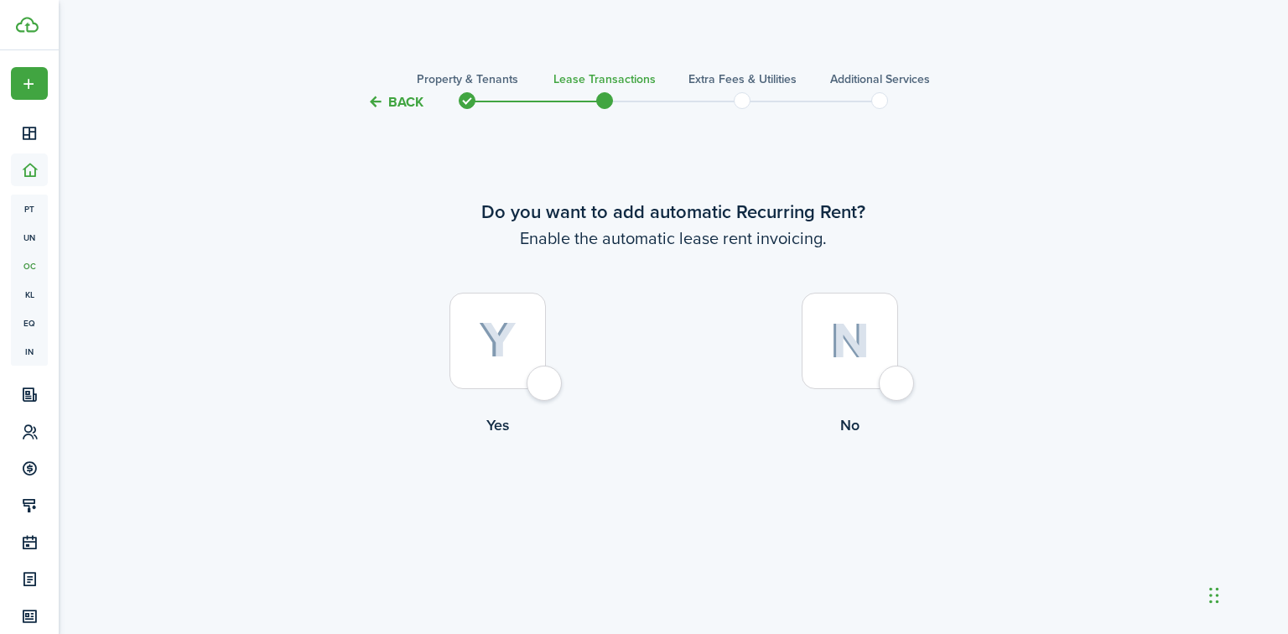
click at [1256, 60] on div "Back Property & Tenants Lease Transactions Extra fees & Utilities Additional Se…" at bounding box center [673, 323] width 1229 height 546
click at [384, 101] on button "Back" at bounding box center [395, 102] width 56 height 18
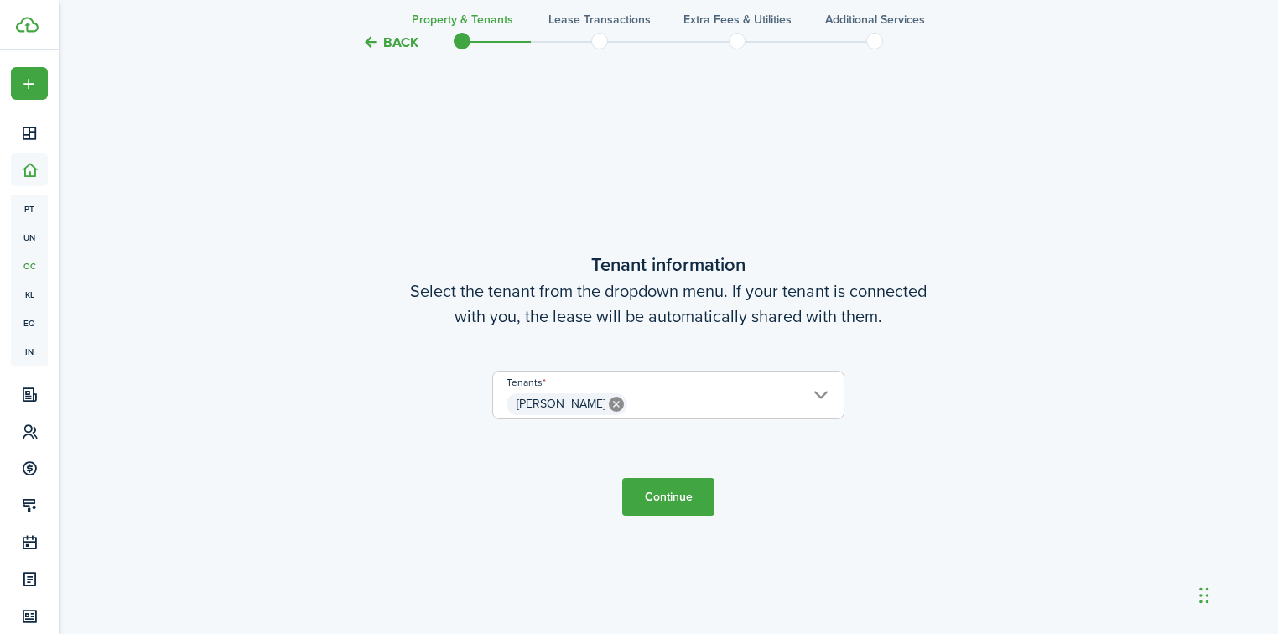
click at [371, 34] on button "Back" at bounding box center [390, 43] width 56 height 18
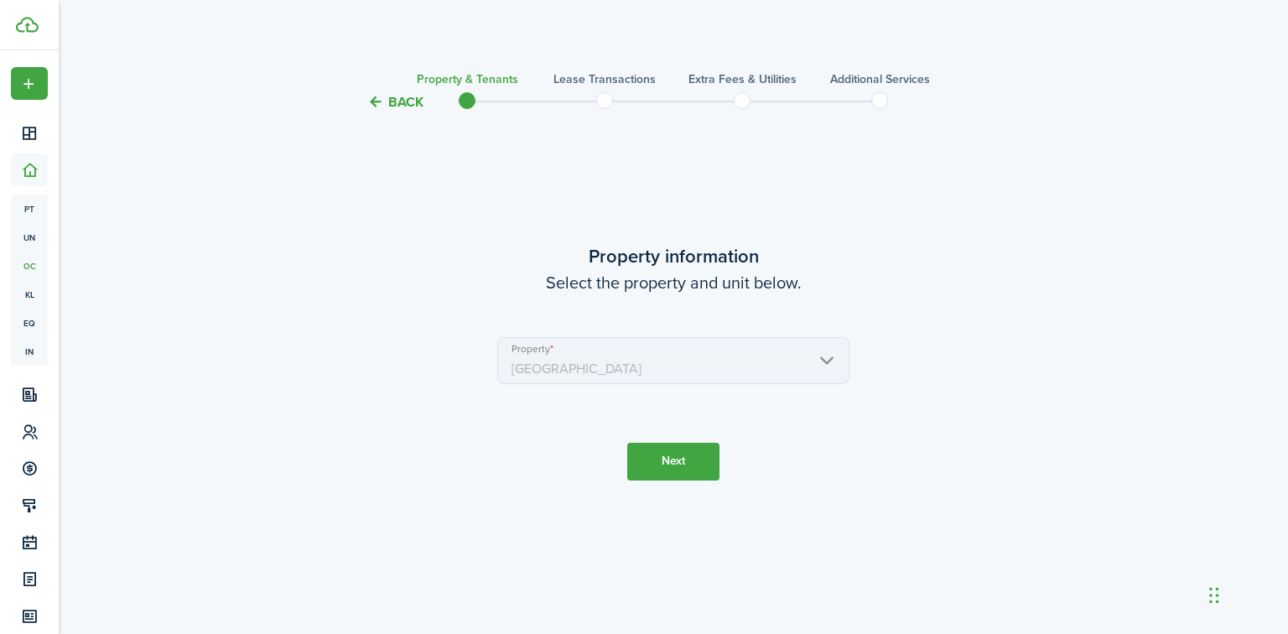
click at [365, 104] on tc-wizard-header "Back Property & Tenants Lease Transactions Extra fees & Utilities Additional Se…" at bounding box center [673, 96] width 729 height 75
click at [389, 101] on button "Back" at bounding box center [395, 102] width 56 height 18
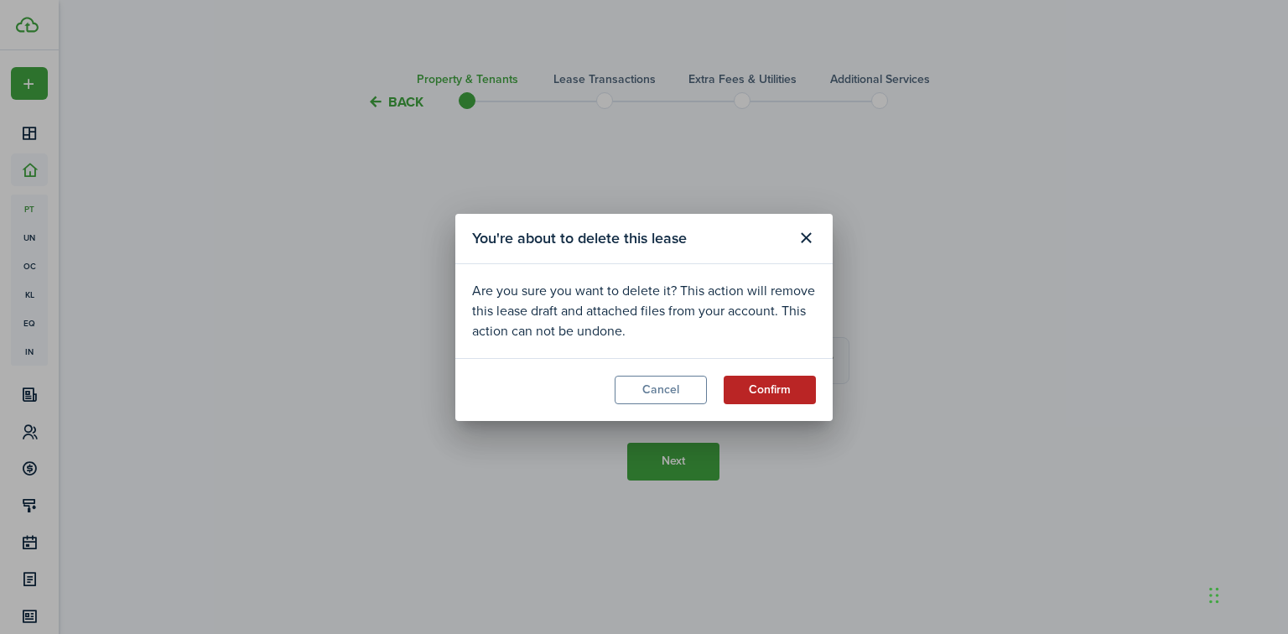
click at [776, 386] on button "Confirm" at bounding box center [770, 390] width 92 height 29
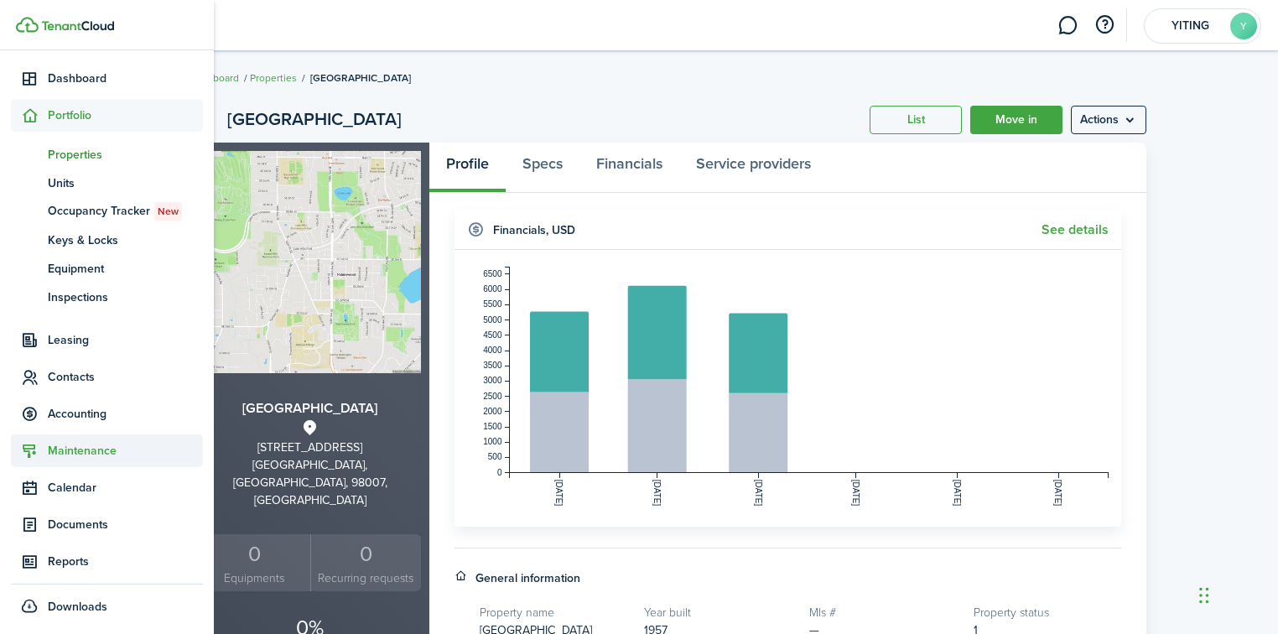
scroll to position [57, 0]
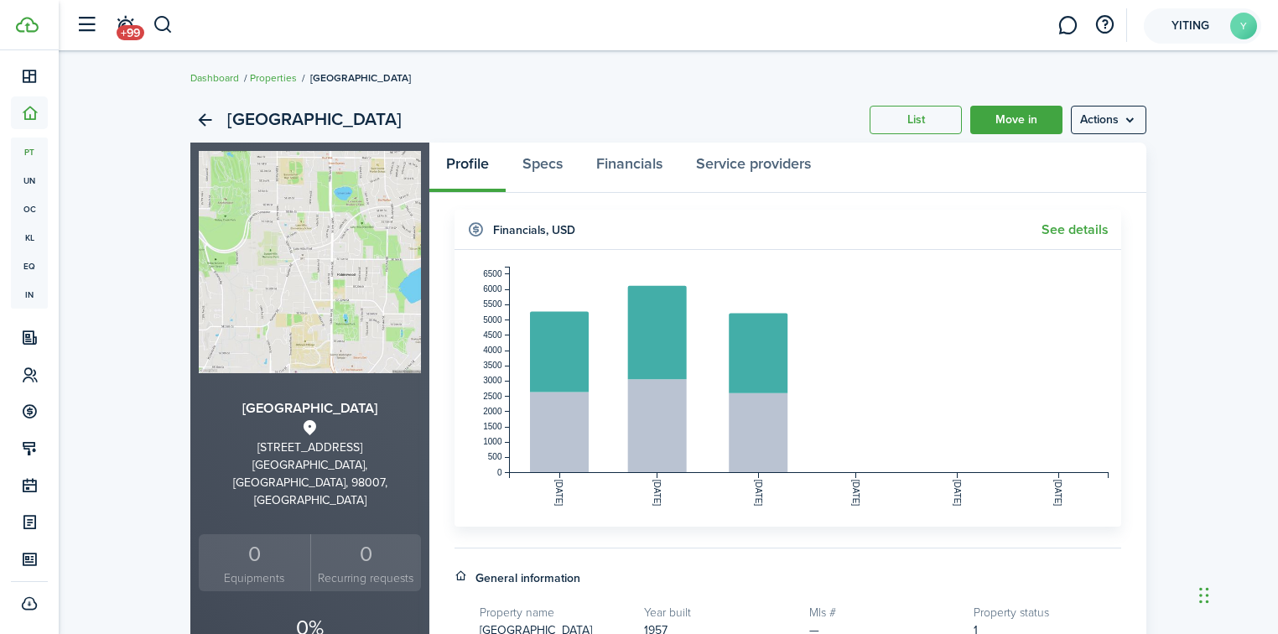
click at [1158, 27] on span "YITING" at bounding box center [1189, 26] width 67 height 12
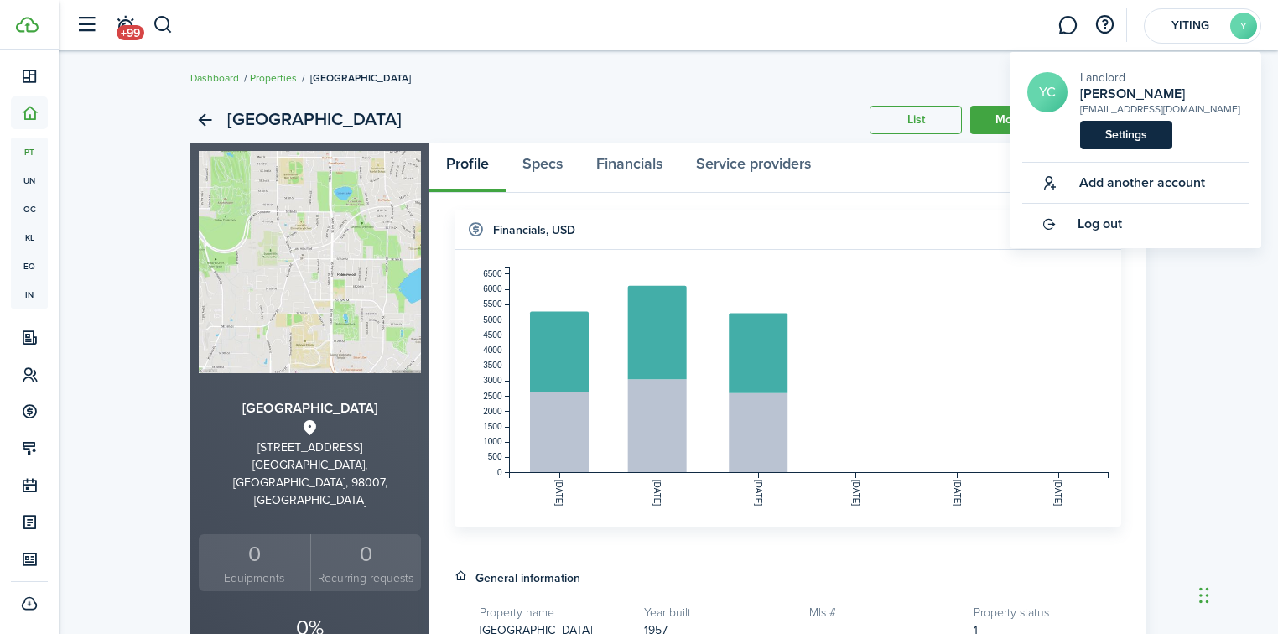
click at [1133, 127] on link "Settings" at bounding box center [1126, 135] width 92 height 29
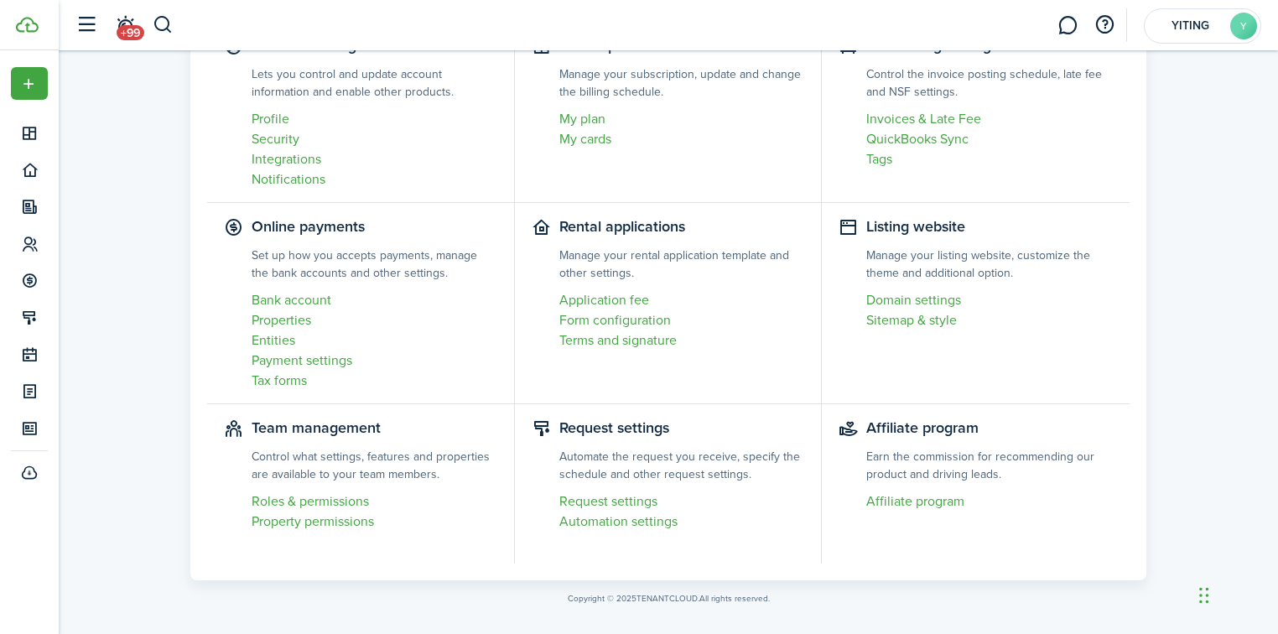
scroll to position [152, 0]
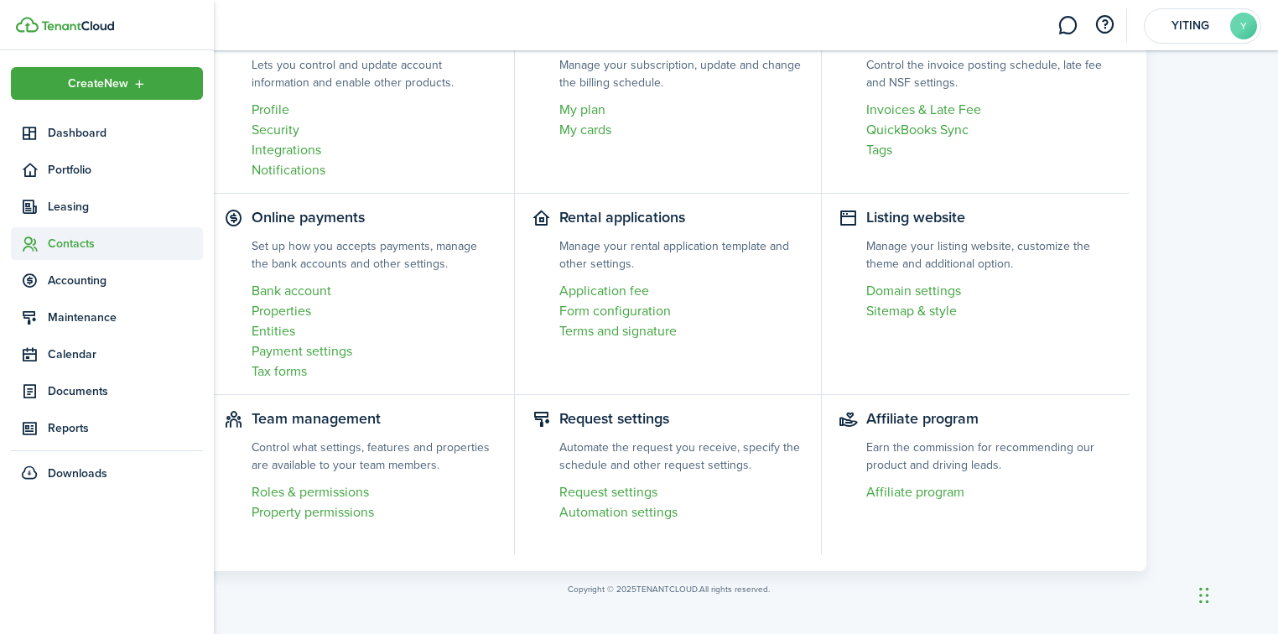
click at [90, 255] on span "Contacts" at bounding box center [107, 243] width 192 height 33
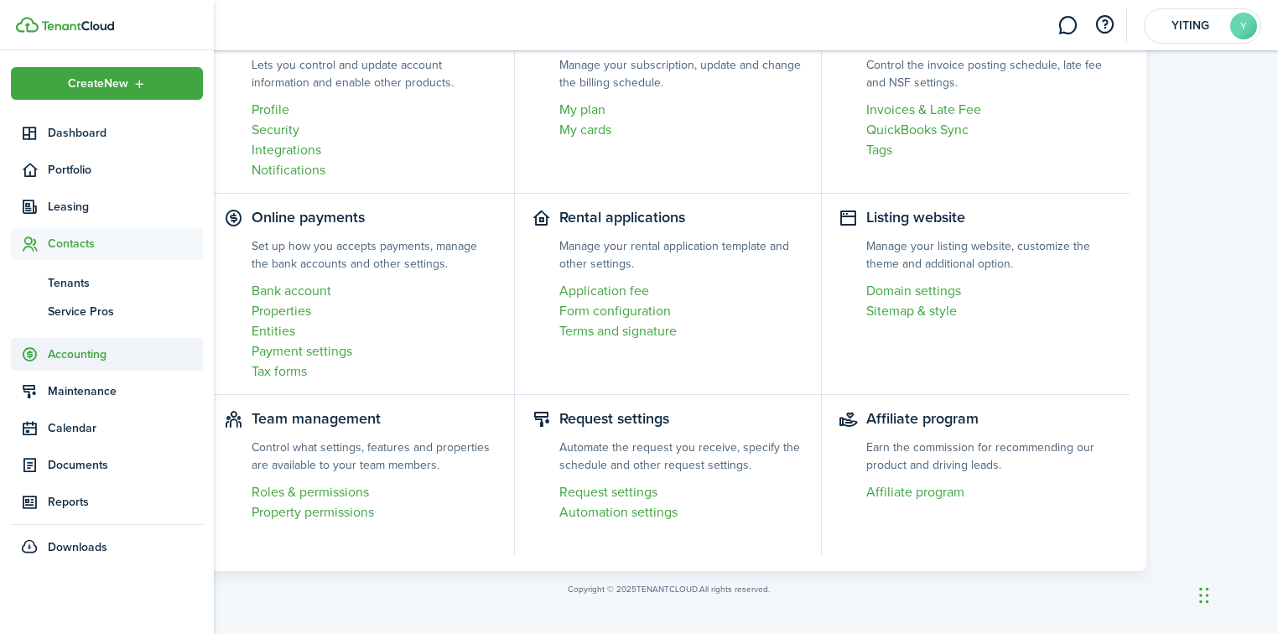
click at [86, 349] on span "Accounting" at bounding box center [125, 354] width 155 height 18
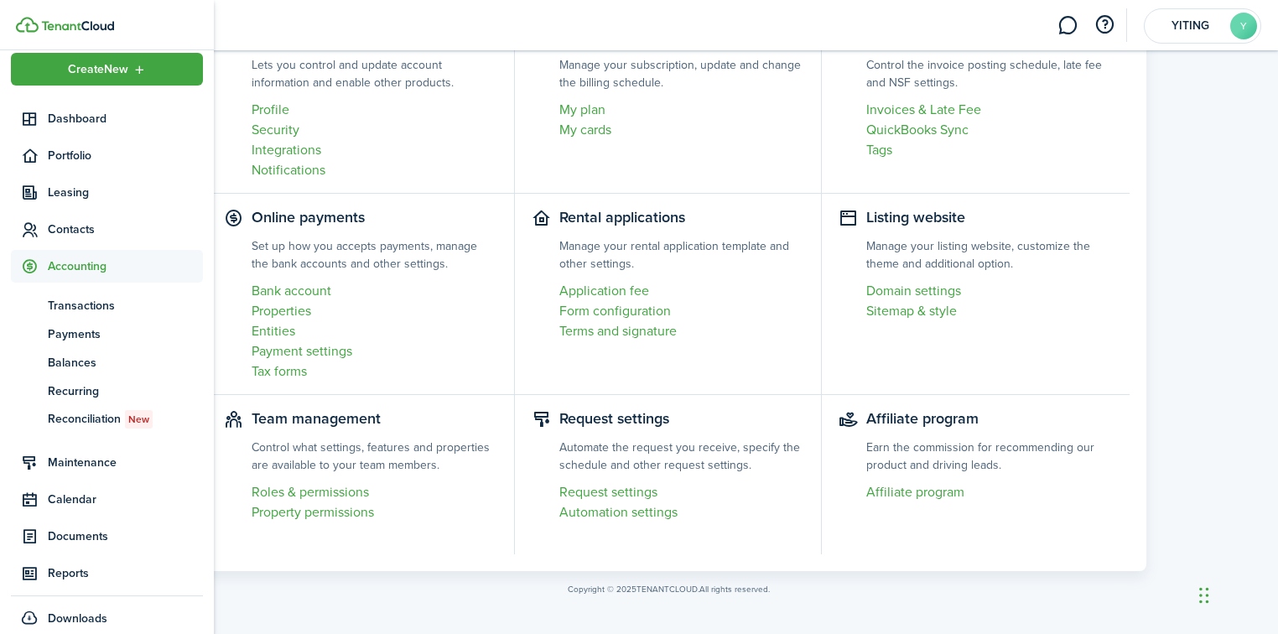
scroll to position [29, 0]
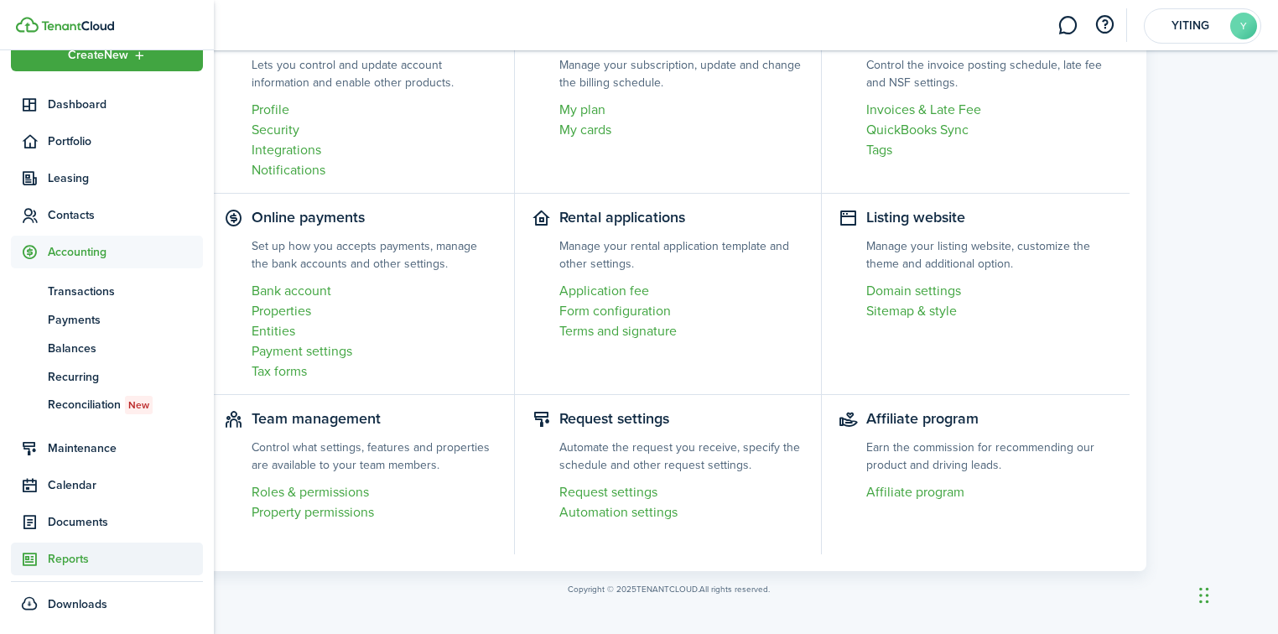
click at [102, 561] on span "Reports" at bounding box center [125, 559] width 155 height 18
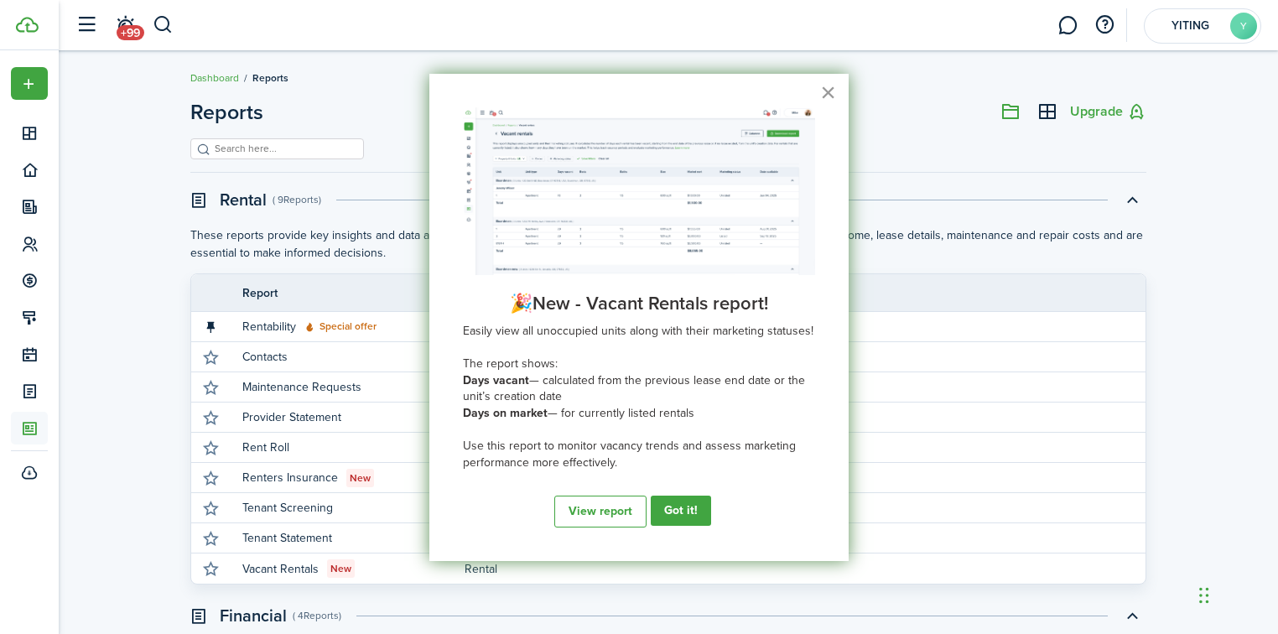
click at [825, 92] on button "×" at bounding box center [828, 92] width 16 height 27
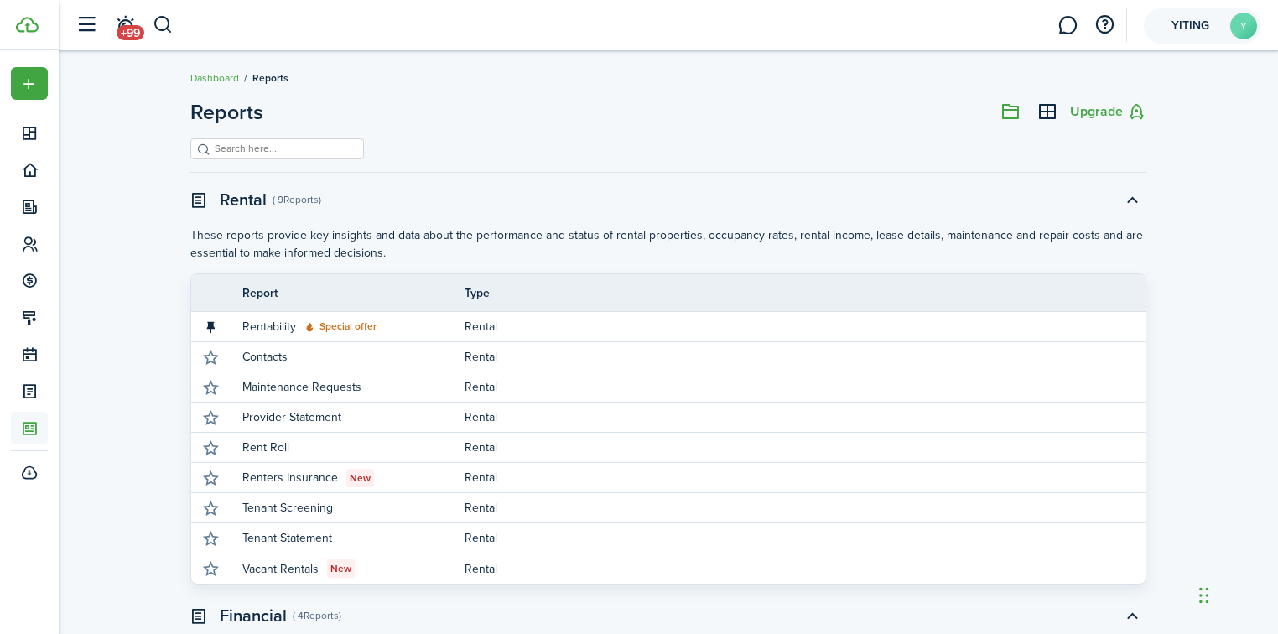
click at [1244, 29] on avatar-text "Y" at bounding box center [1243, 26] width 27 height 27
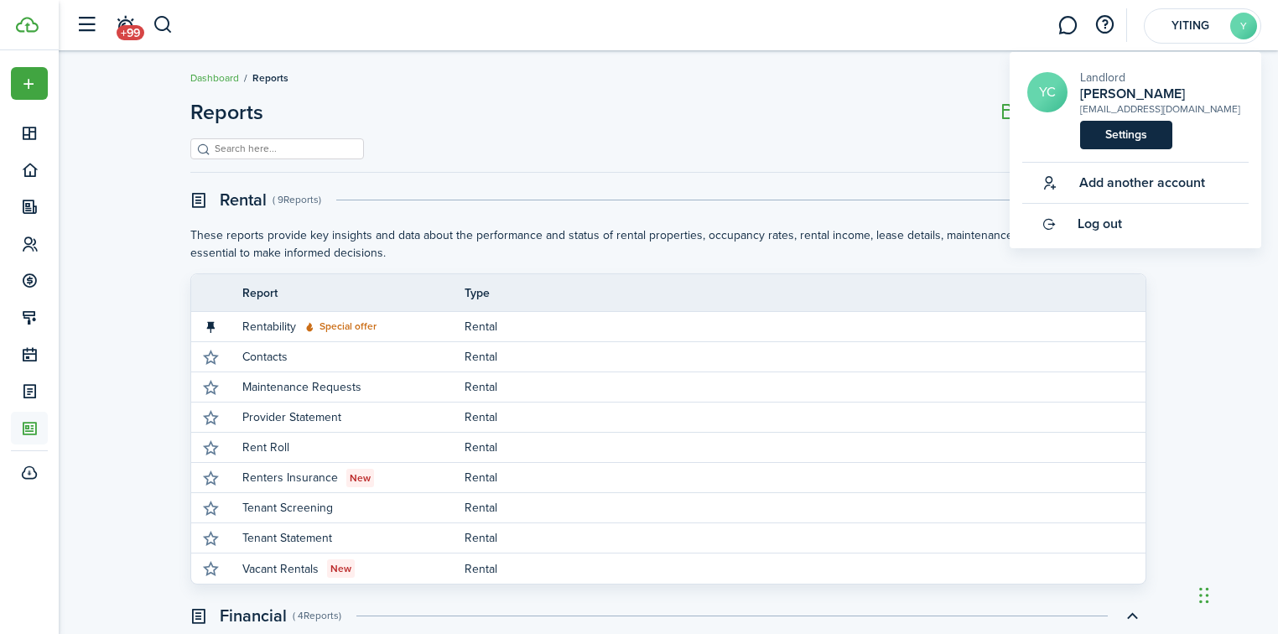
click at [1133, 137] on link "Settings" at bounding box center [1126, 135] width 92 height 29
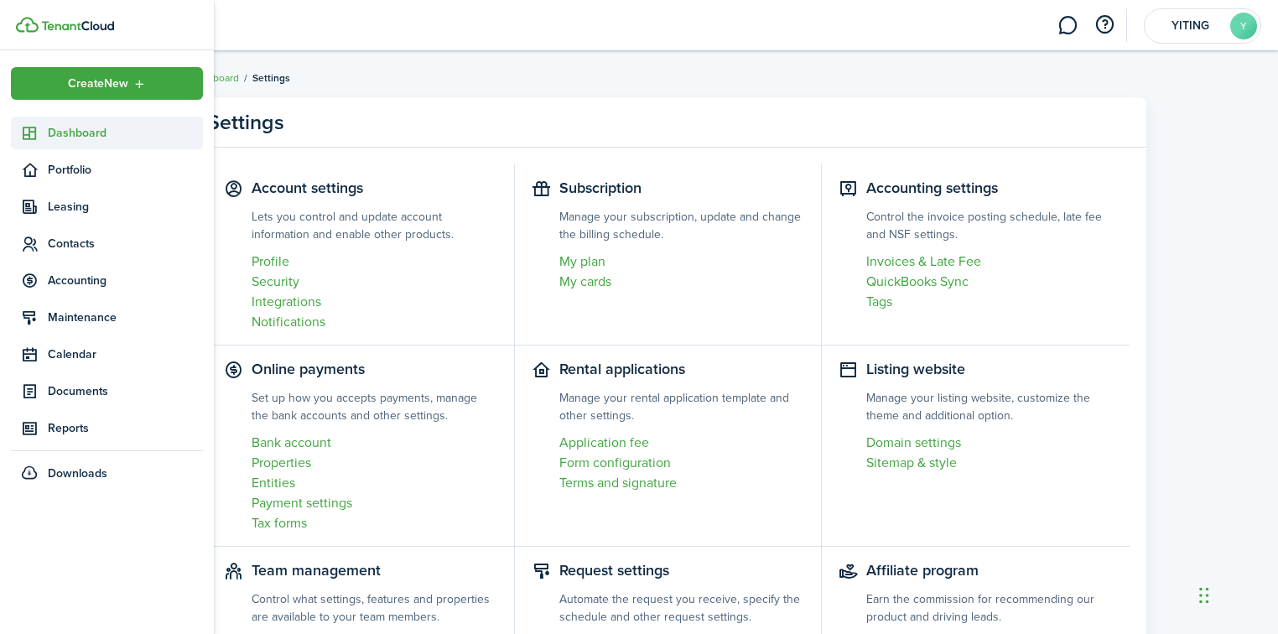
click at [67, 131] on span "Dashboard" at bounding box center [125, 133] width 155 height 18
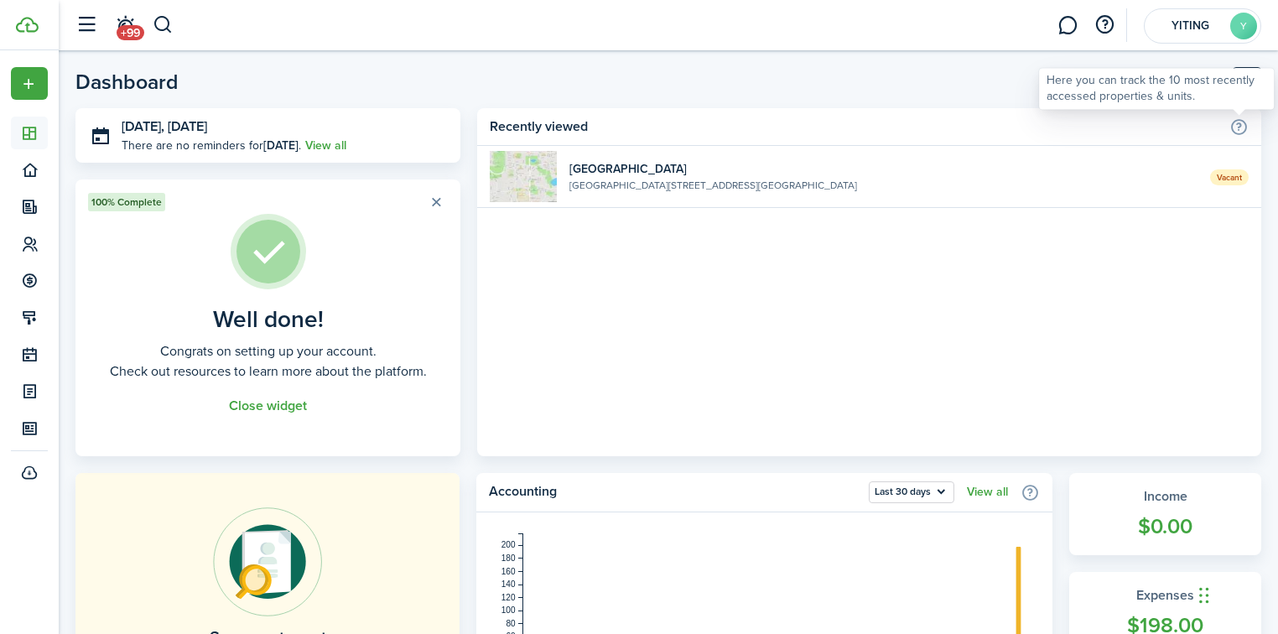
click at [1236, 120] on info-icon at bounding box center [1238, 126] width 19 height 18
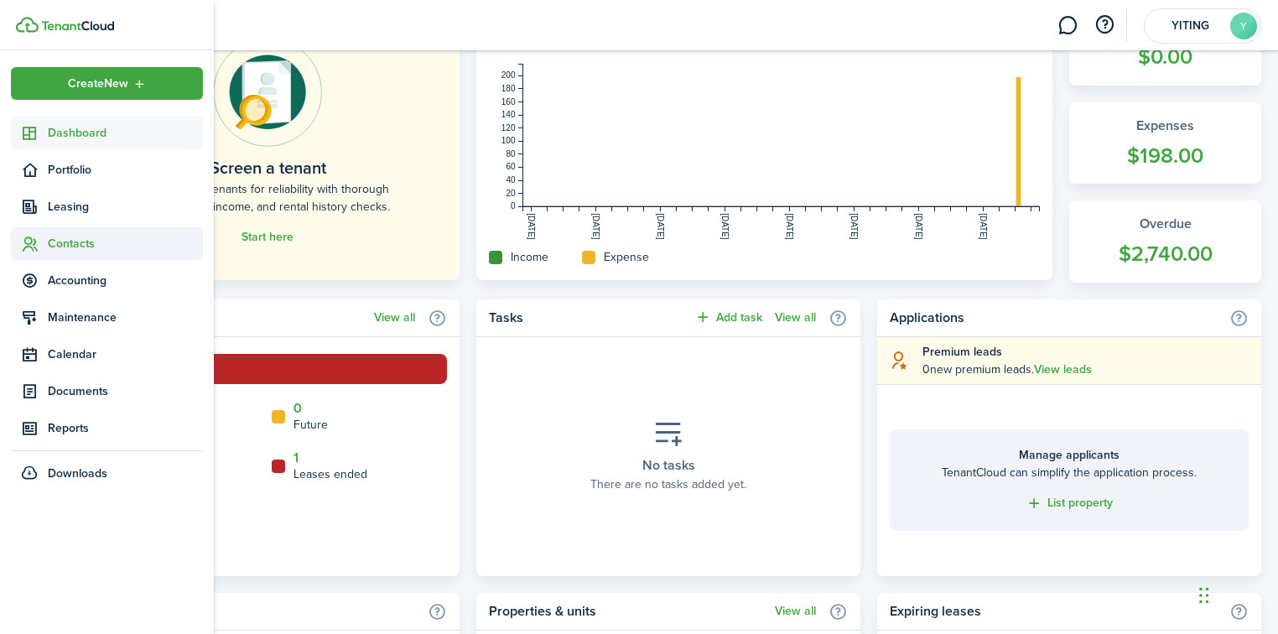
click at [109, 247] on span "Contacts" at bounding box center [125, 244] width 155 height 18
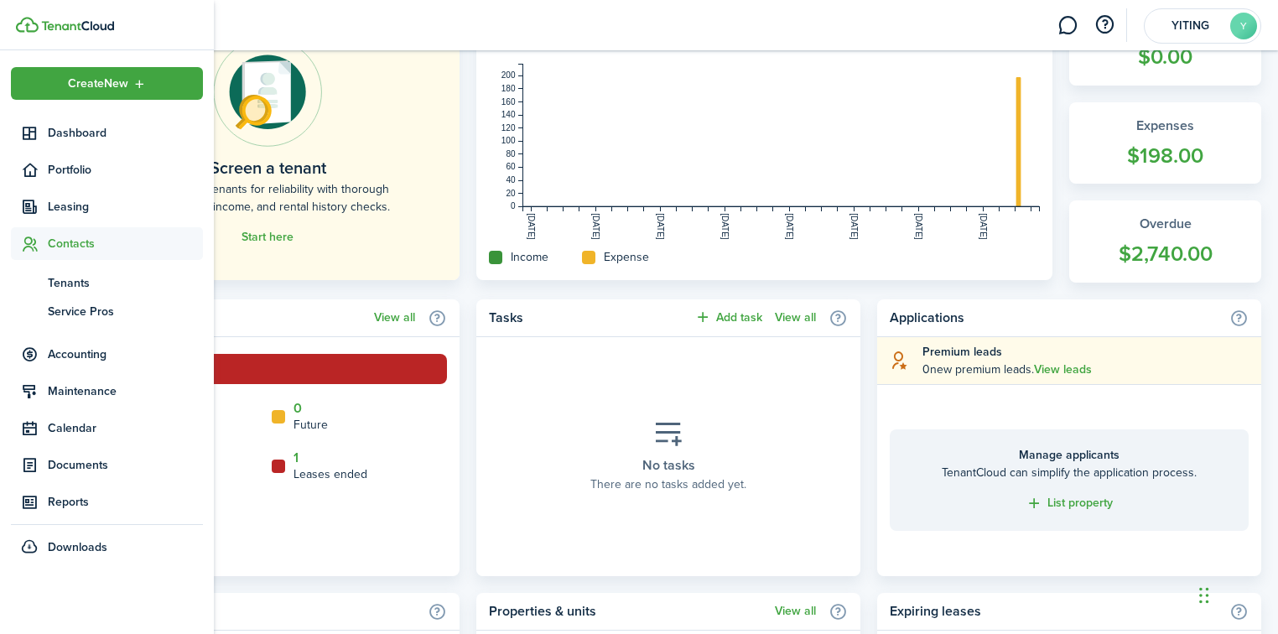
click at [57, 23] on img at bounding box center [77, 26] width 73 height 10
click at [97, 29] on img at bounding box center [77, 26] width 73 height 10
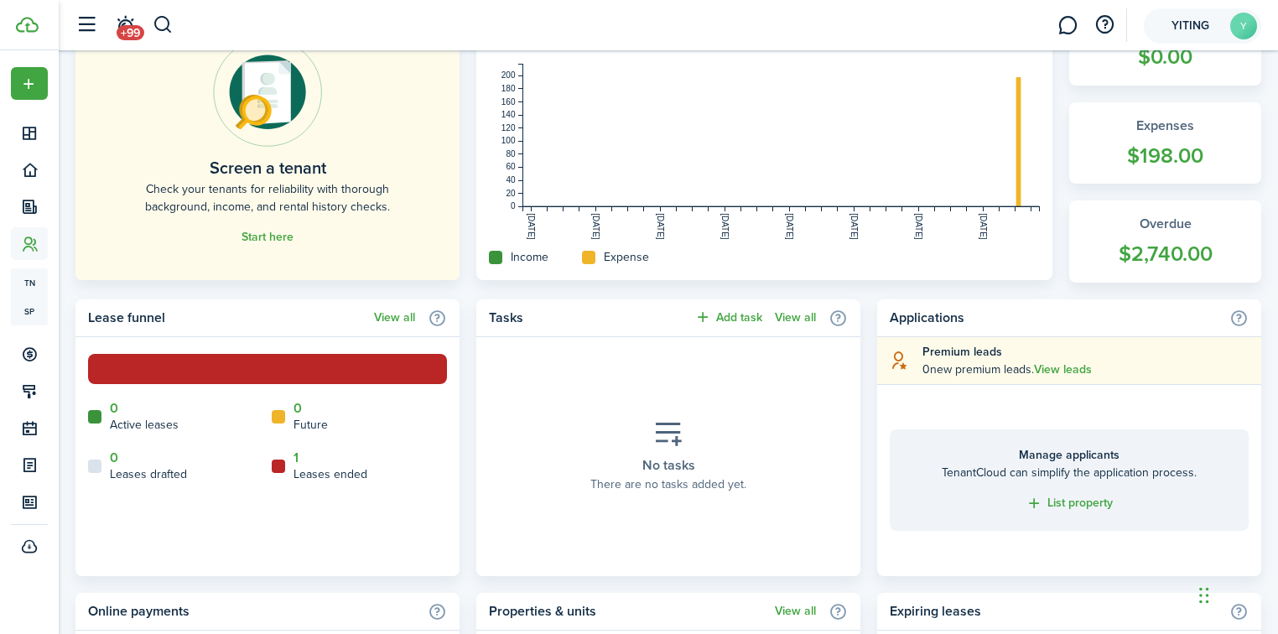
click at [1237, 23] on avatar-text "Y" at bounding box center [1243, 26] width 27 height 27
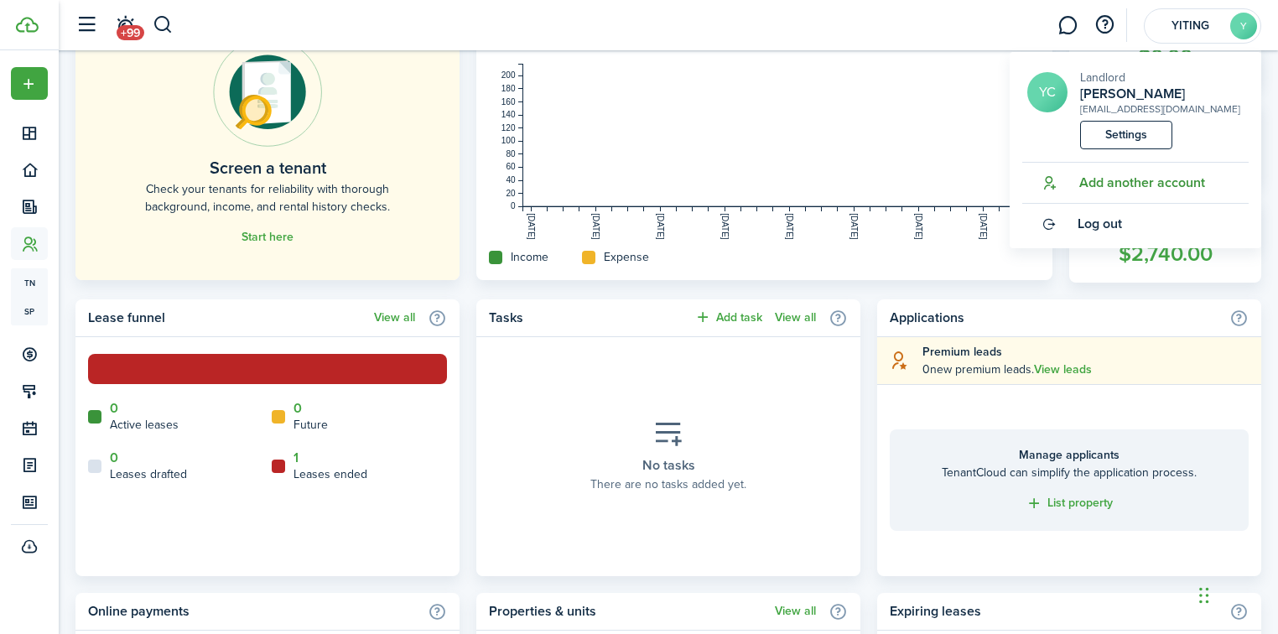
click at [1102, 142] on link "Settings" at bounding box center [1126, 135] width 92 height 29
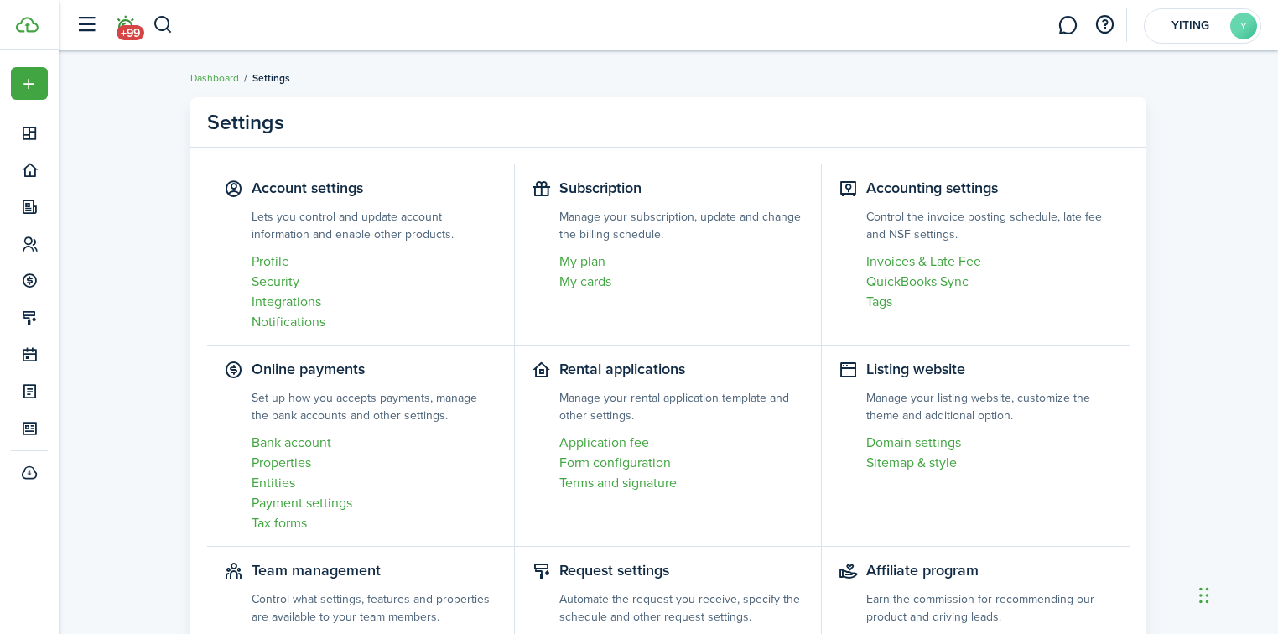
click at [135, 25] on span "+99" at bounding box center [131, 32] width 28 height 15
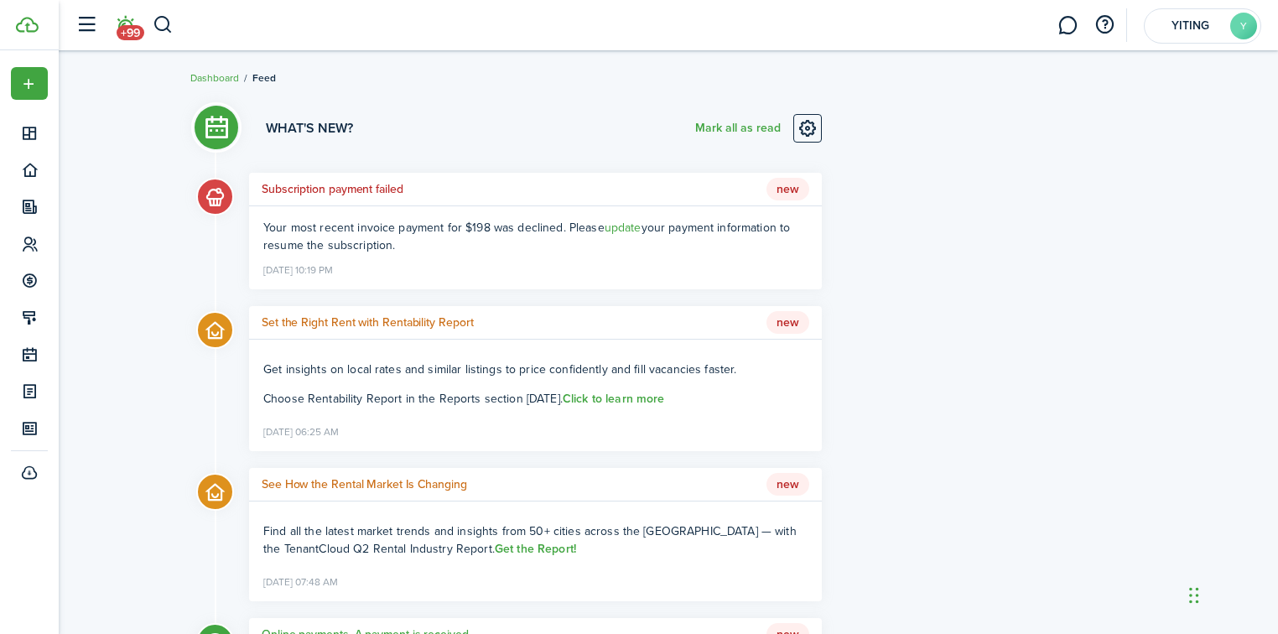
click at [1206, 600] on div "Chat Widget" at bounding box center [1226, 593] width 84 height 80
click at [1191, 600] on div "Chat Widget" at bounding box center [1226, 593] width 84 height 80
click at [117, 18] on li "+99" at bounding box center [125, 25] width 39 height 43
click at [122, 23] on li "+99" at bounding box center [125, 25] width 39 height 43
click at [124, 24] on li "+99" at bounding box center [125, 25] width 39 height 43
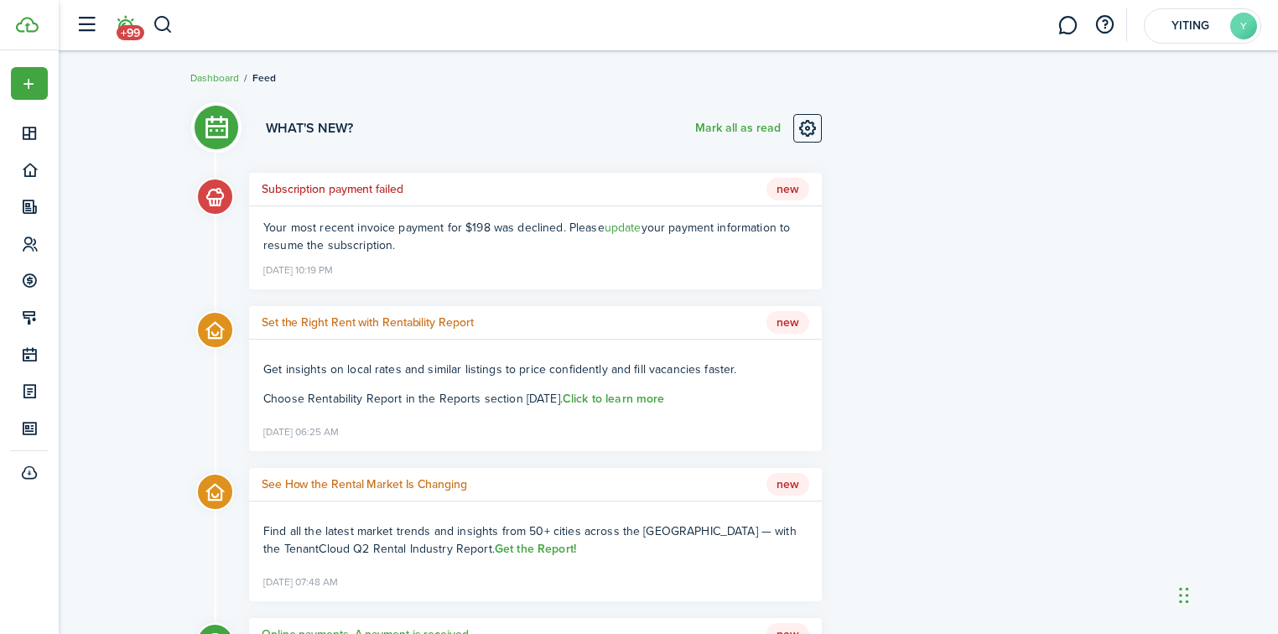
click at [137, 30] on li "+99" at bounding box center [125, 25] width 39 height 43
